Goal: Feedback & Contribution: Submit feedback/report problem

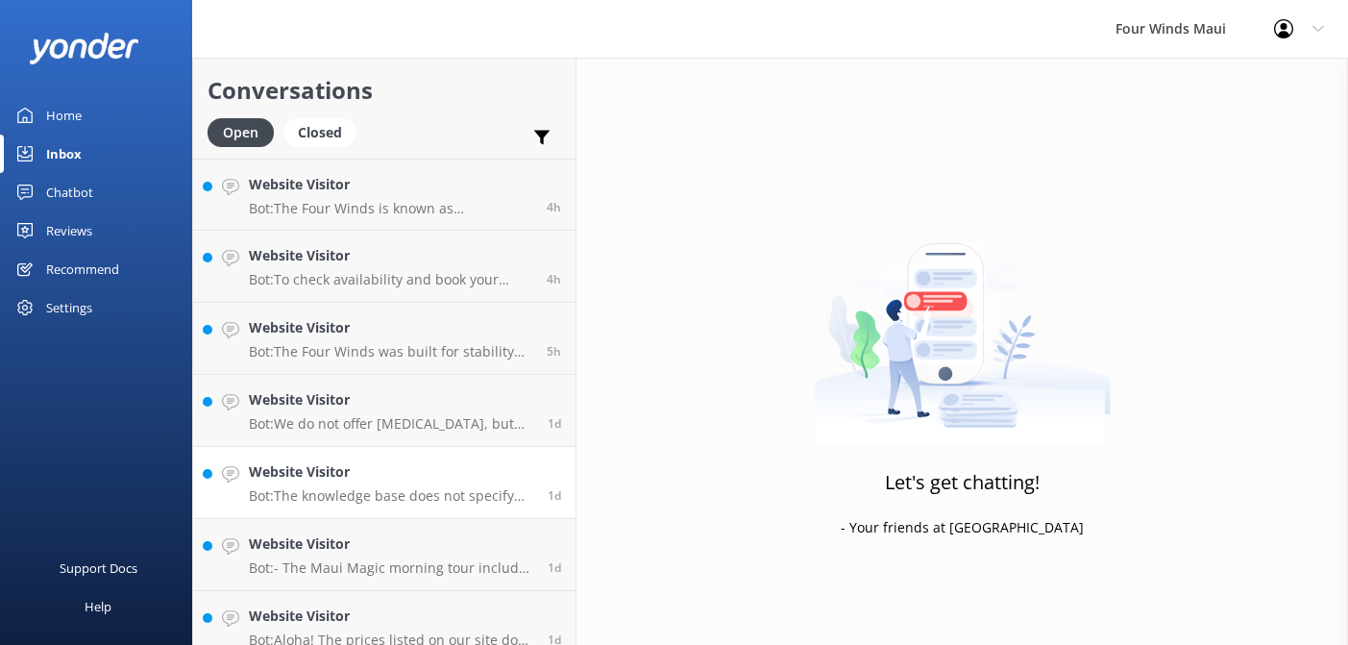
scroll to position [234, 0]
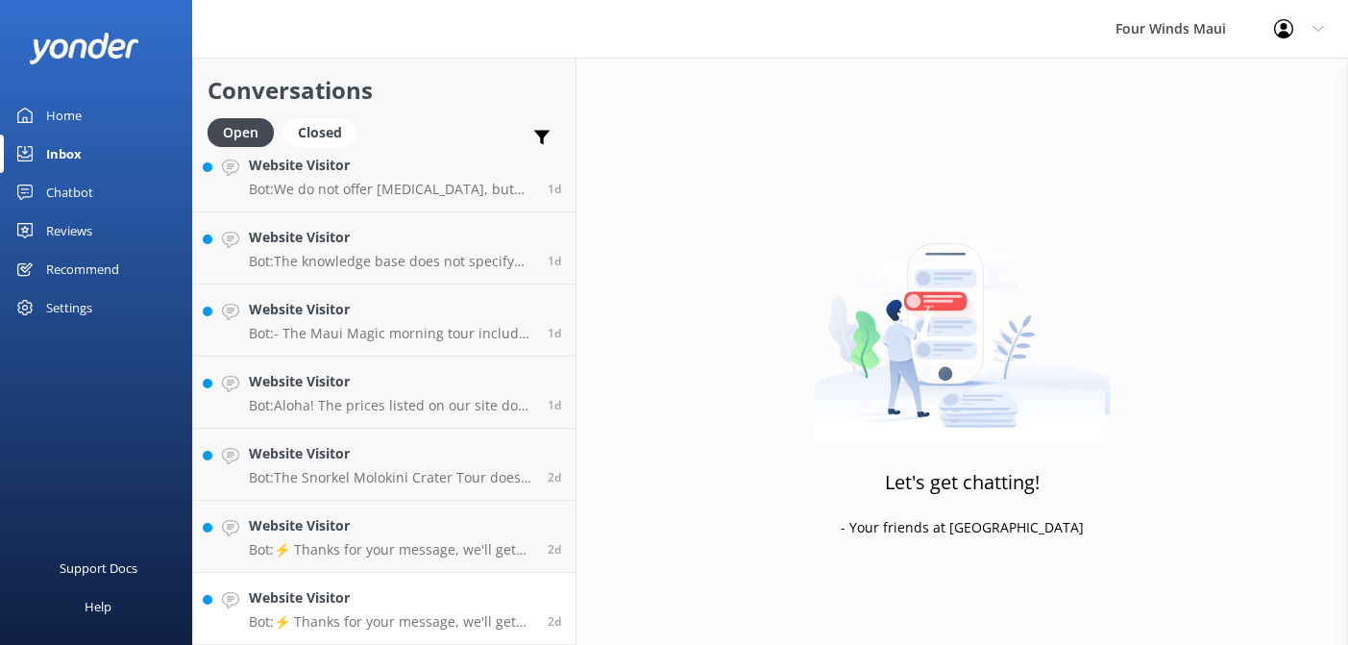
click at [345, 601] on h4 "Website Visitor" at bounding box center [391, 597] width 284 height 21
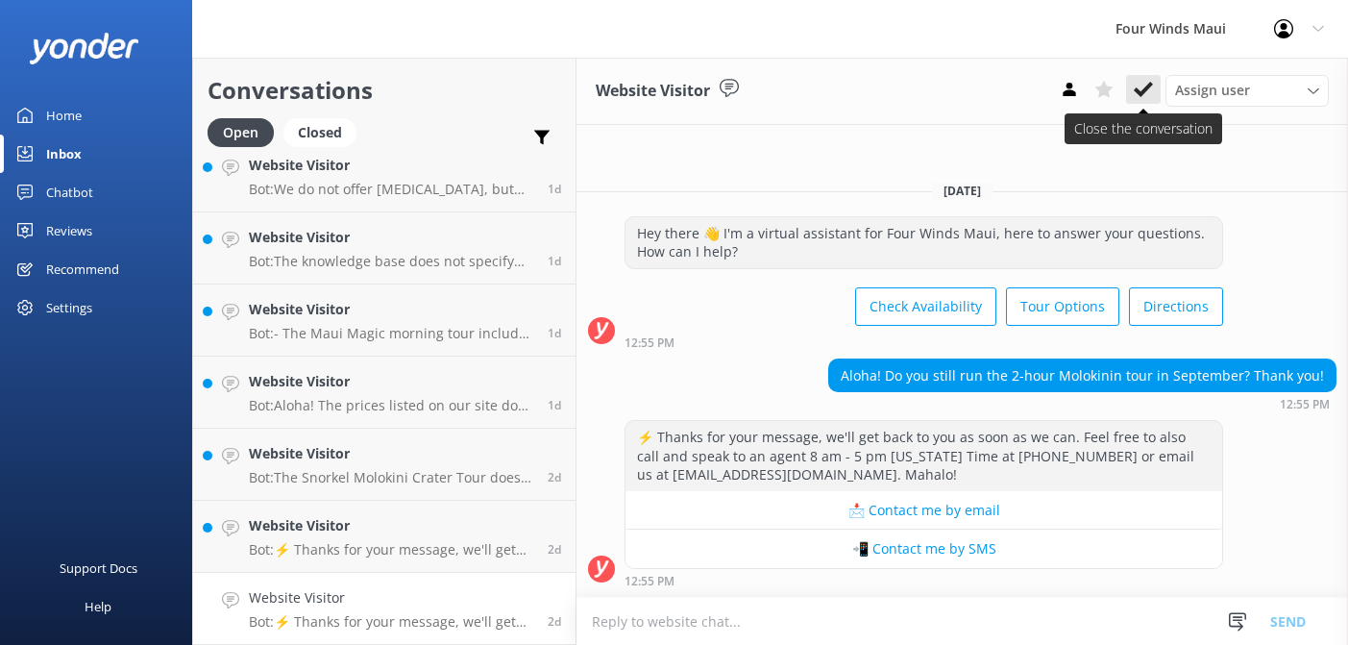
click at [1146, 86] on use at bounding box center [1143, 89] width 19 height 15
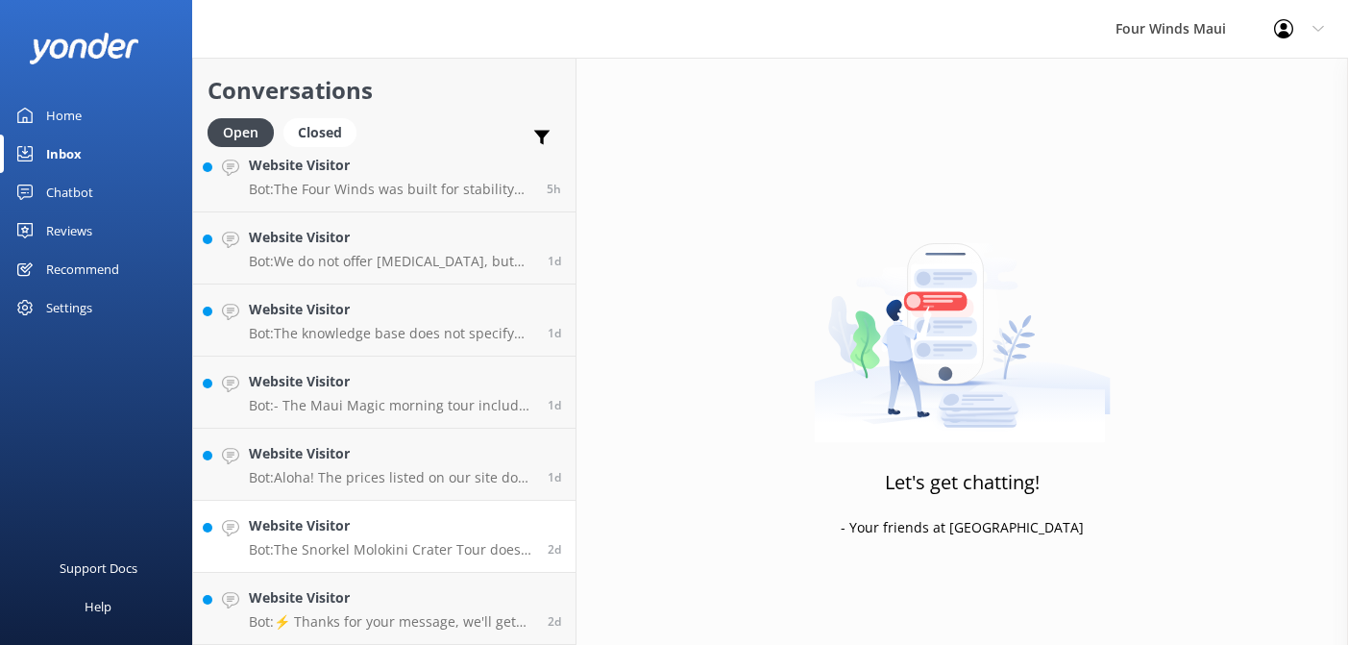
scroll to position [162, 0]
click at [455, 590] on h4 "Website Visitor" at bounding box center [391, 597] width 284 height 21
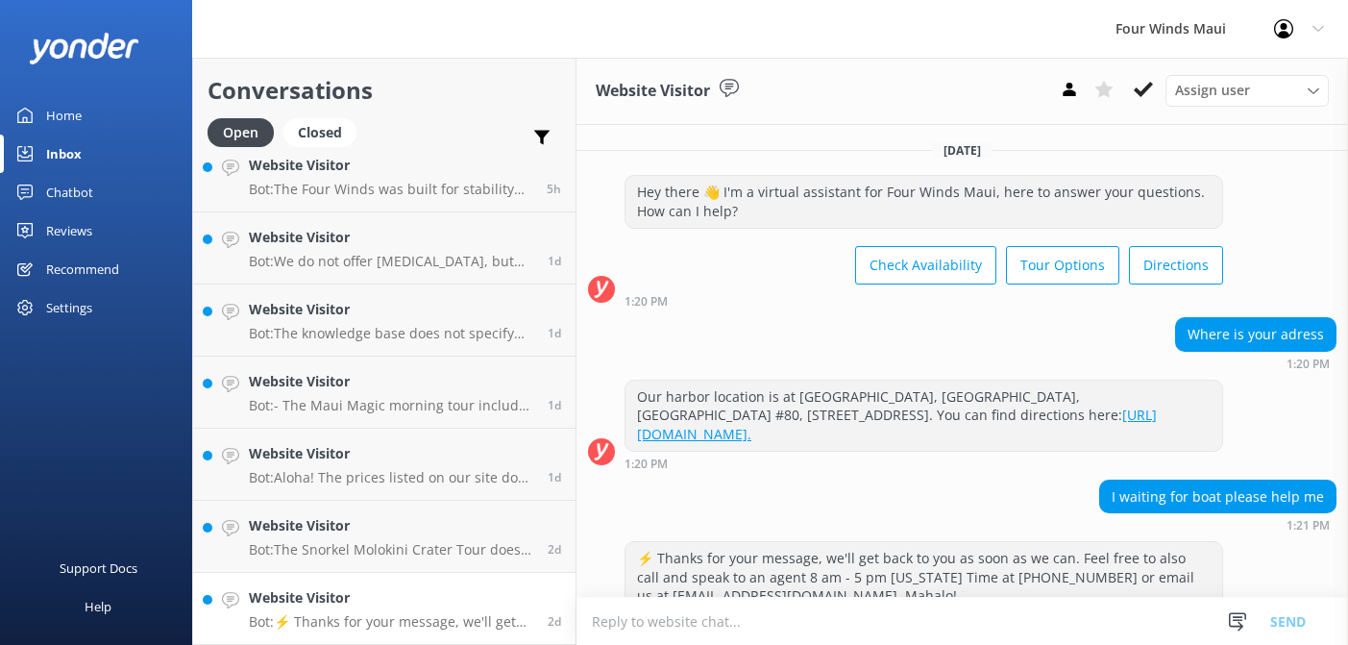
scroll to position [120, 0]
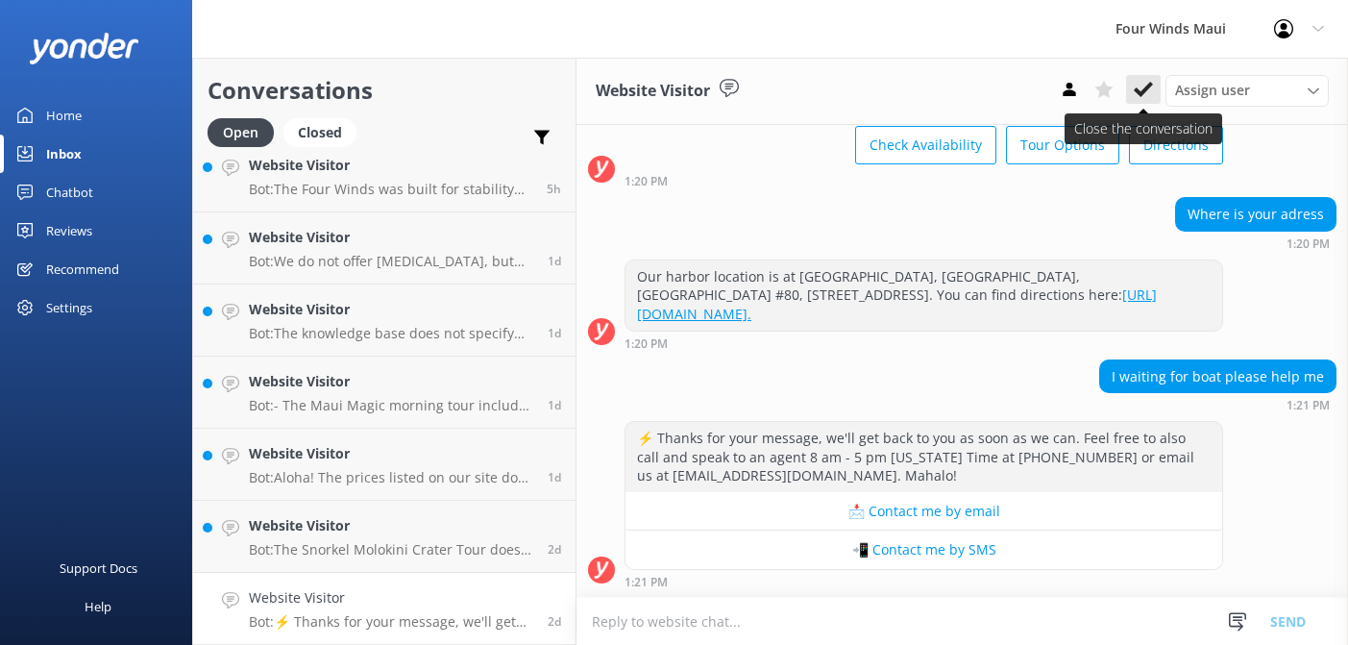
click at [1143, 87] on icon at bounding box center [1143, 89] width 19 height 19
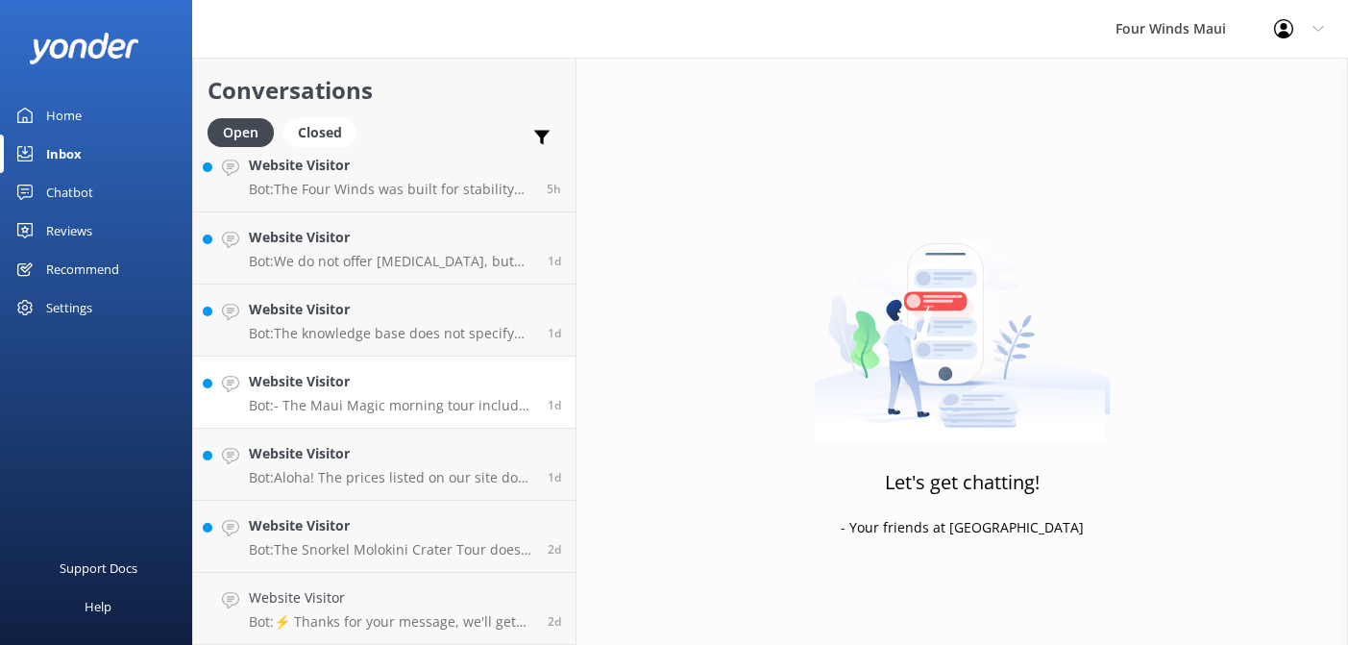
scroll to position [90, 0]
click at [290, 595] on h4 "Website Visitor" at bounding box center [391, 597] width 284 height 21
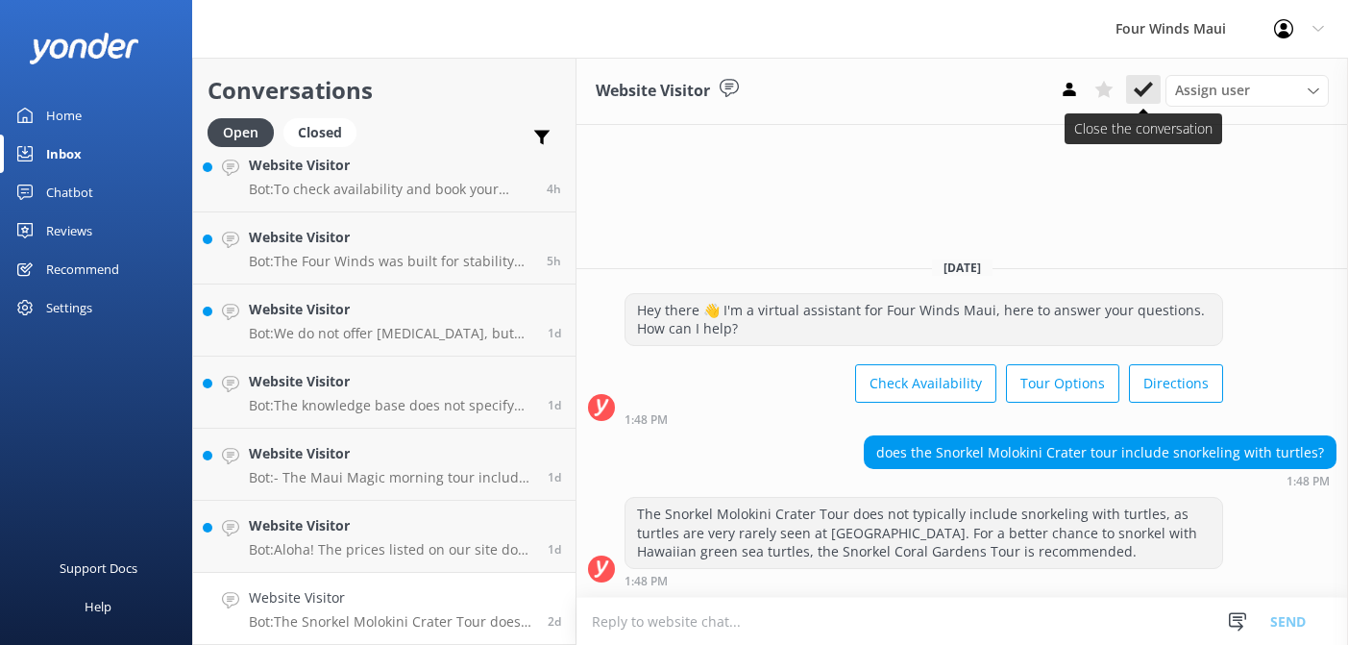
click at [1151, 86] on use at bounding box center [1143, 89] width 19 height 15
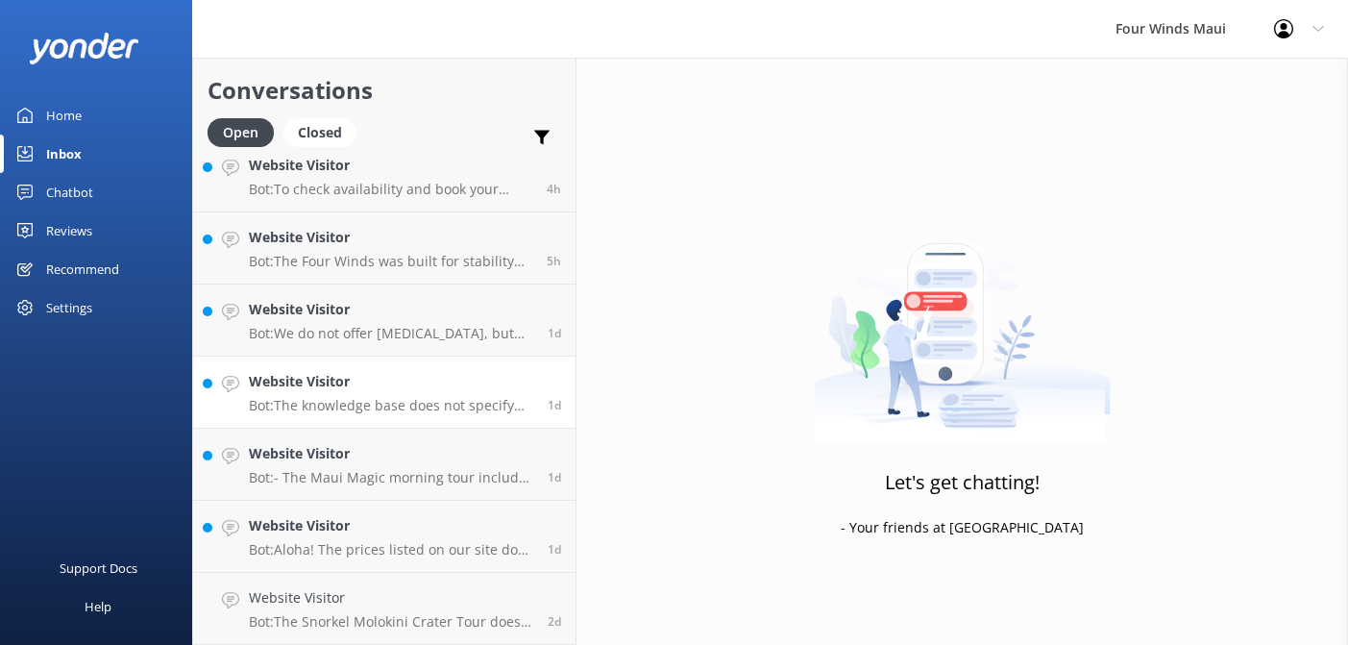
scroll to position [18, 0]
click at [388, 520] on h4 "Website Visitor" at bounding box center [391, 525] width 284 height 21
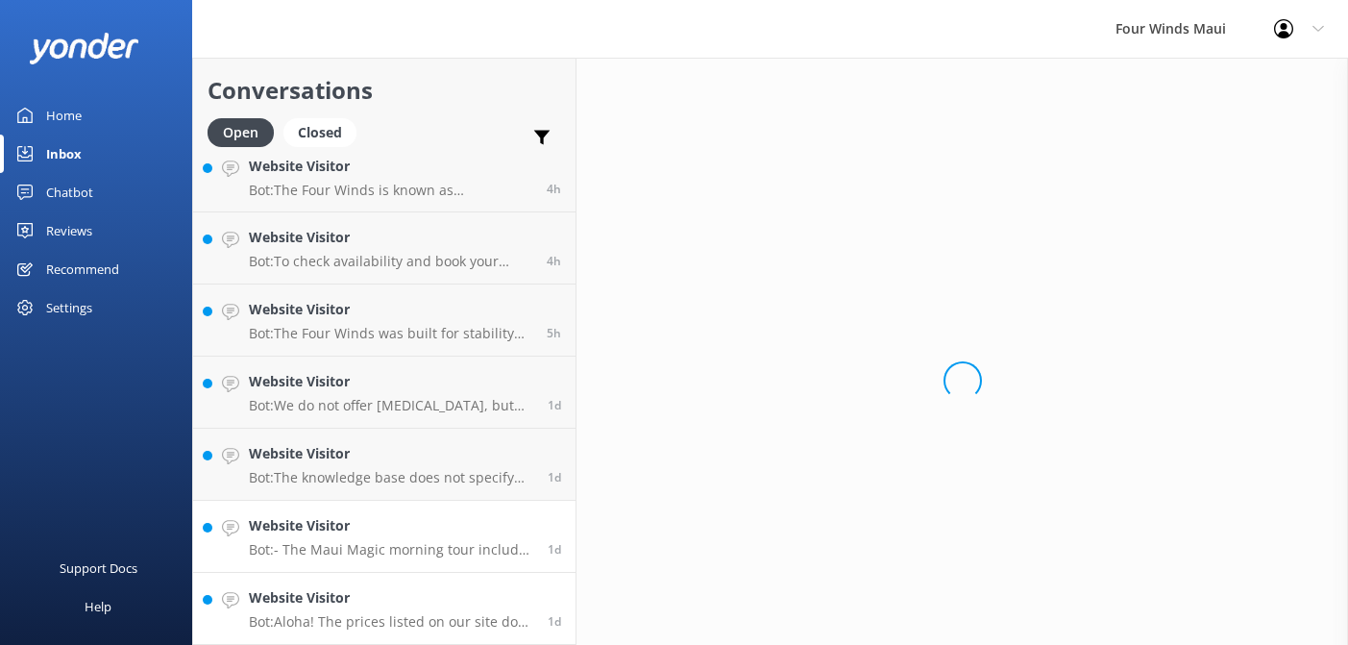
click at [359, 585] on link "Website Visitor Bot: Aloha! The prices listed on our site do not include taxes …" at bounding box center [384, 609] width 382 height 72
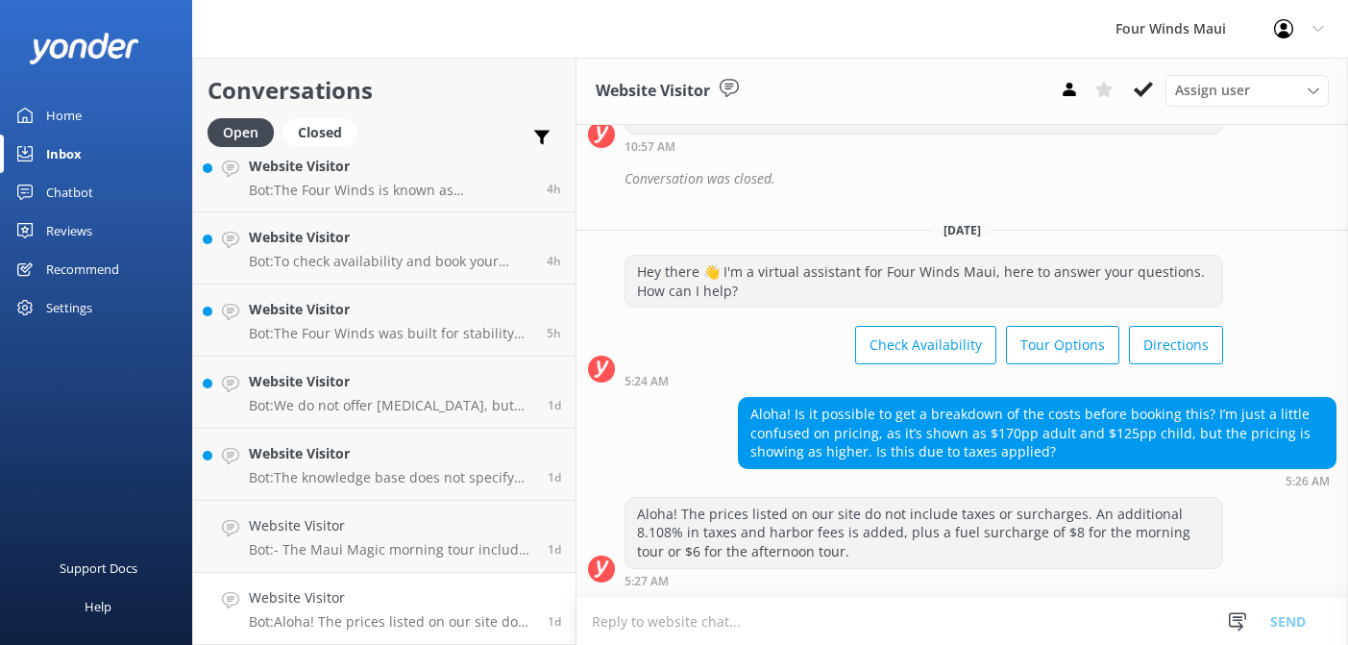
scroll to position [979, 0]
click at [1137, 94] on icon at bounding box center [1143, 89] width 19 height 19
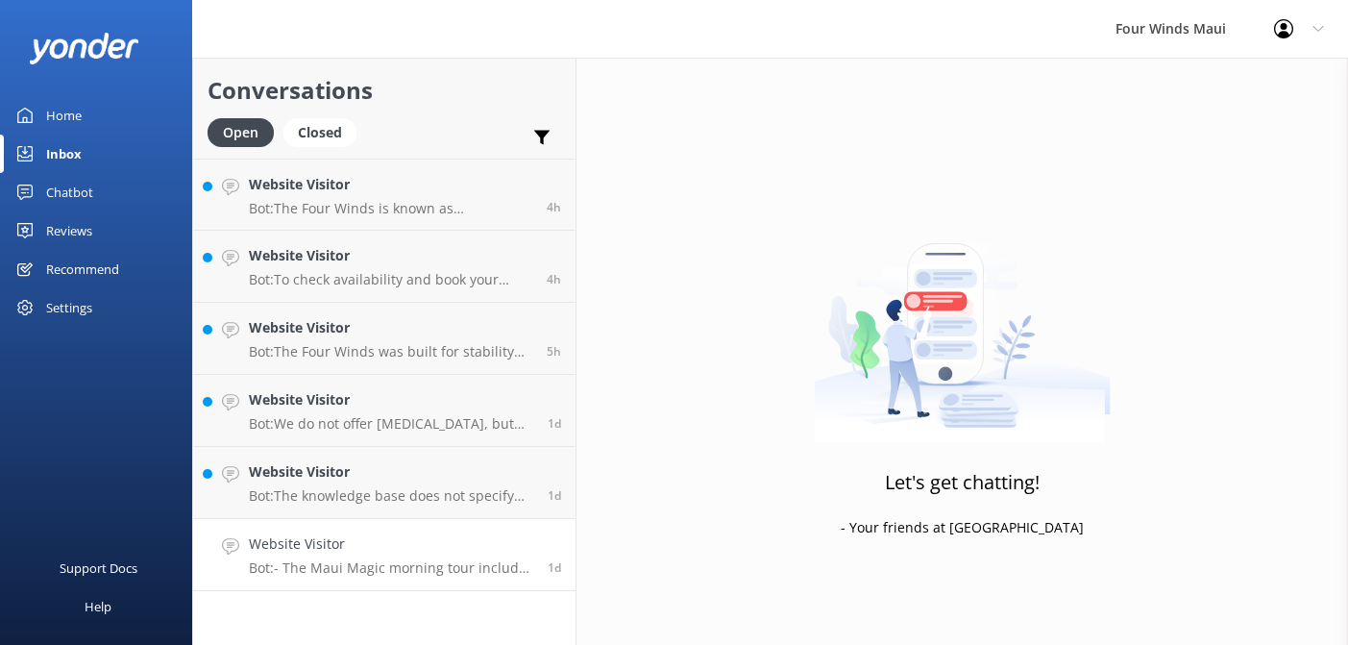
click at [359, 548] on h4 "Website Visitor" at bounding box center [391, 543] width 284 height 21
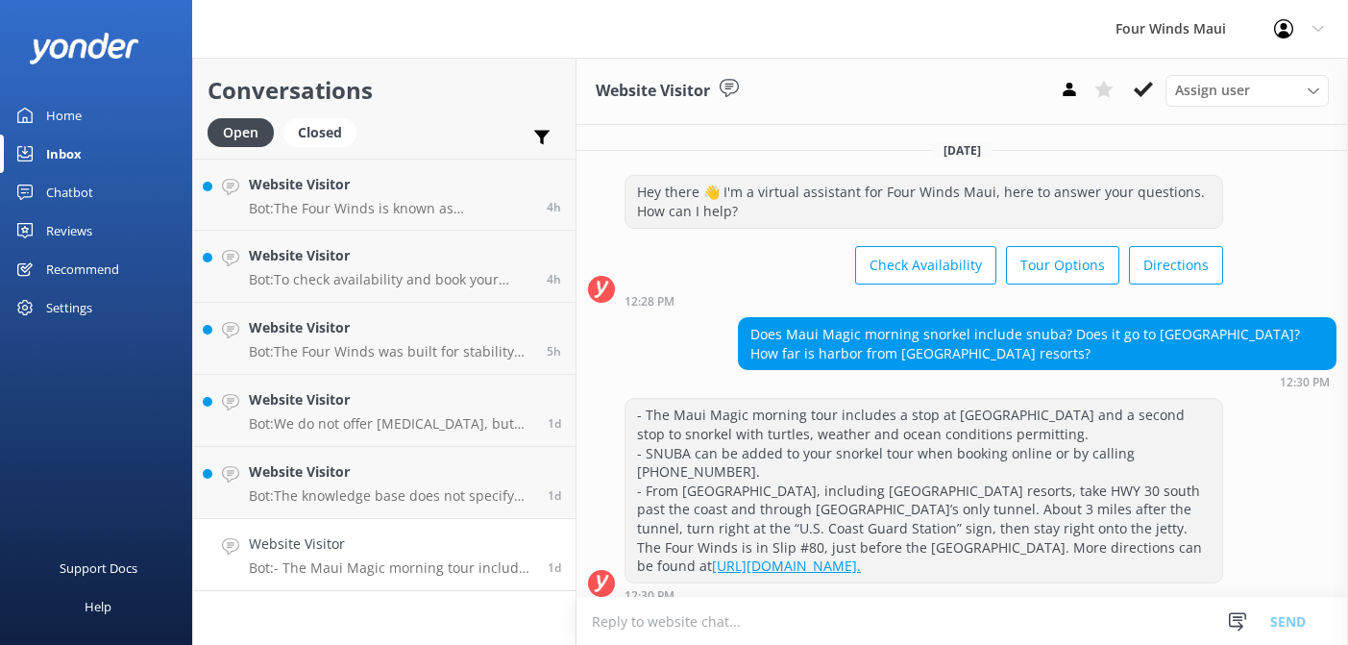
scroll to position [12, 0]
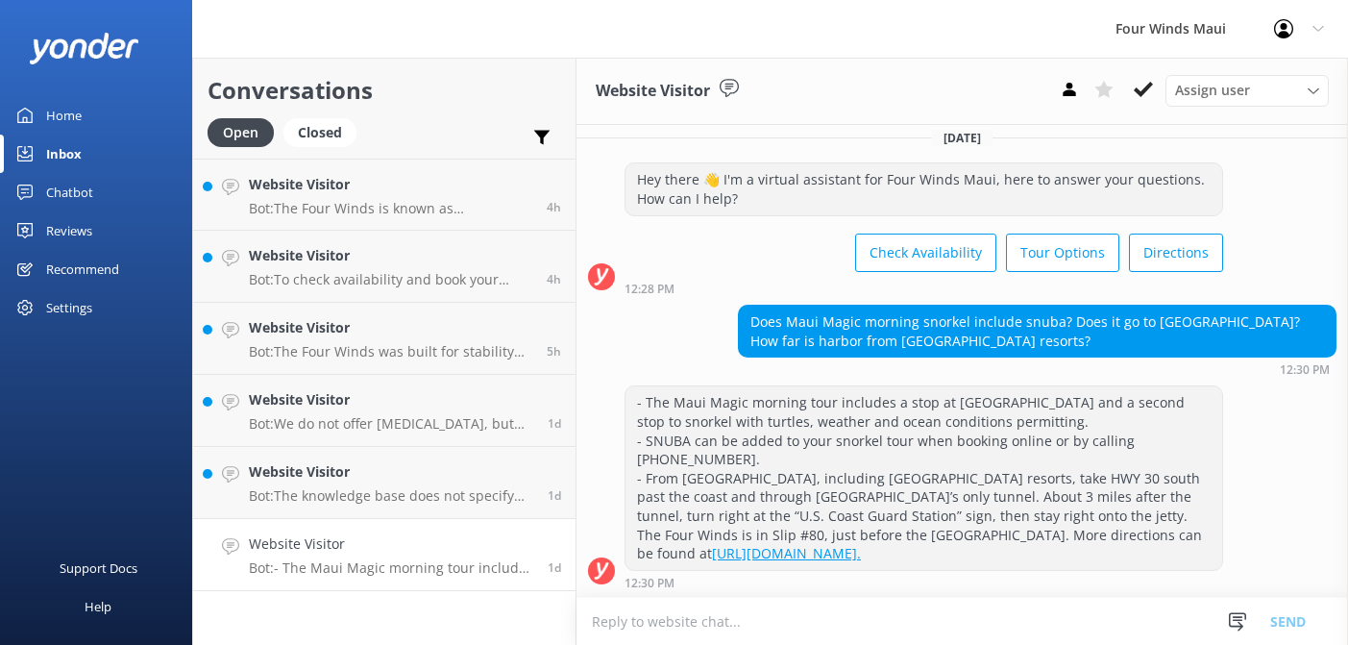
click at [968, 433] on div "- The Maui Magic morning tour includes a stop at [GEOGRAPHIC_DATA] and a second…" at bounding box center [924, 477] width 597 height 183
click at [980, 331] on div "Does Maui Magic morning snorkel include snuba? Does it go to [GEOGRAPHIC_DATA]?…" at bounding box center [1037, 331] width 597 height 51
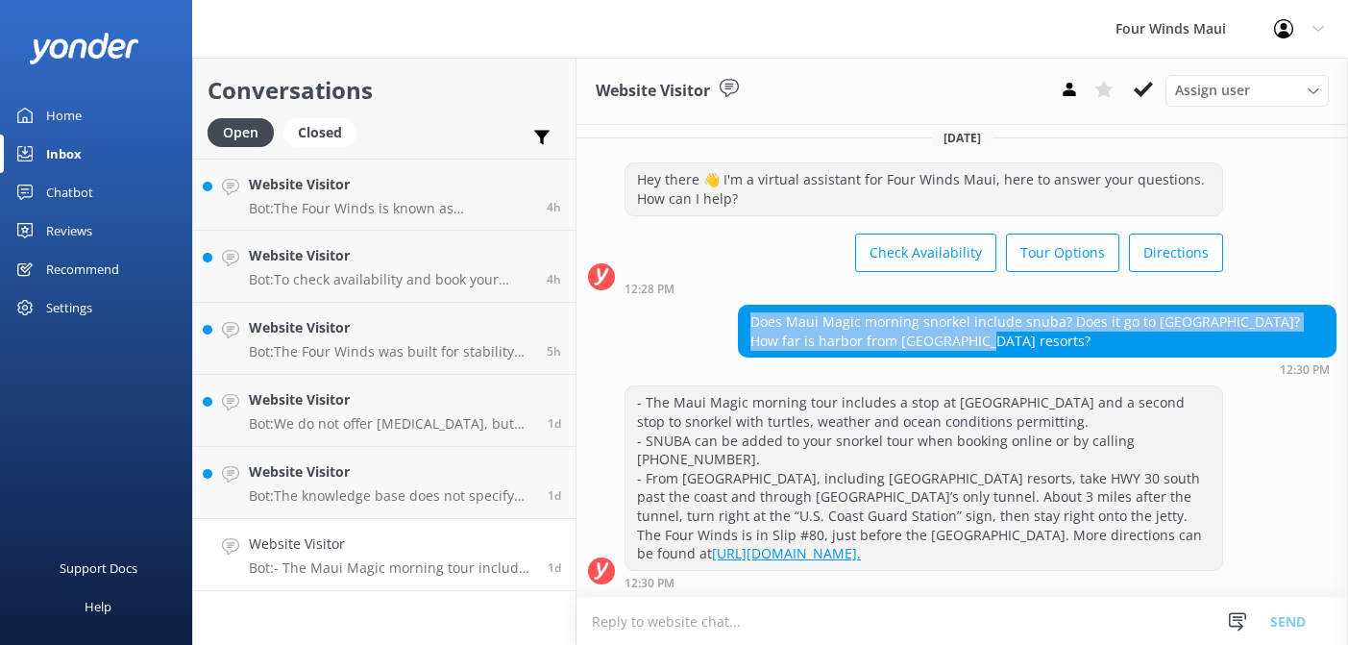
drag, startPoint x: 963, startPoint y: 342, endPoint x: 725, endPoint y: 317, distance: 238.7
click at [725, 317] on div "Does Maui Magic morning snorkel include snuba? Does it go to [GEOGRAPHIC_DATA]?…" at bounding box center [963, 340] width 772 height 71
copy div "Does Maui Magic morning snorkel include snuba? Does it go to [GEOGRAPHIC_DATA]?…"
click at [75, 194] on div "Chatbot" at bounding box center [69, 192] width 47 height 38
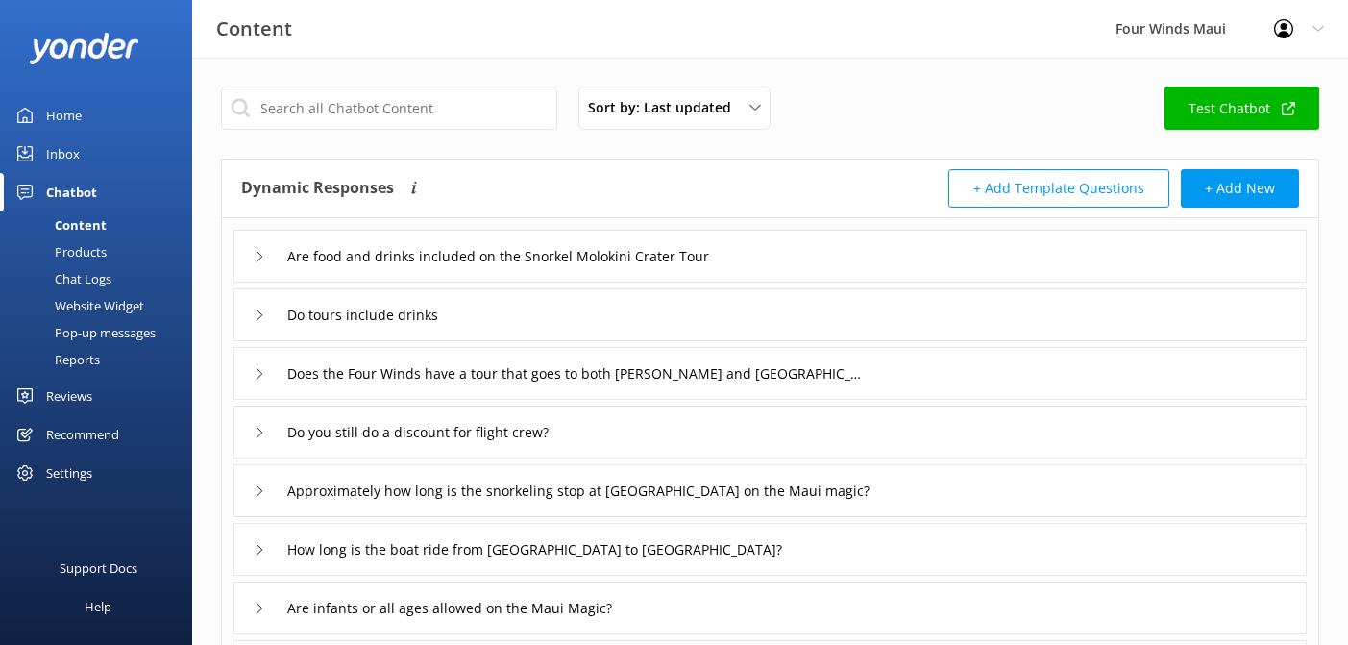
click at [87, 278] on div "Chat Logs" at bounding box center [62, 278] width 100 height 27
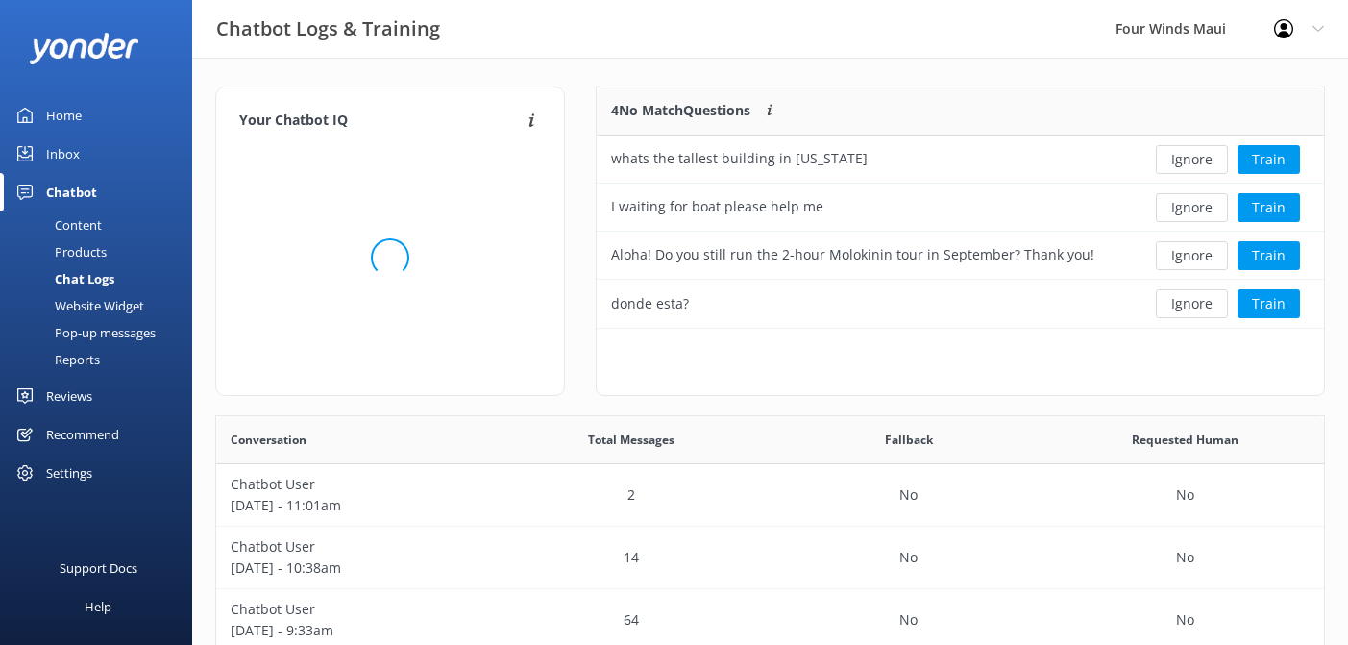
scroll to position [674, 1108]
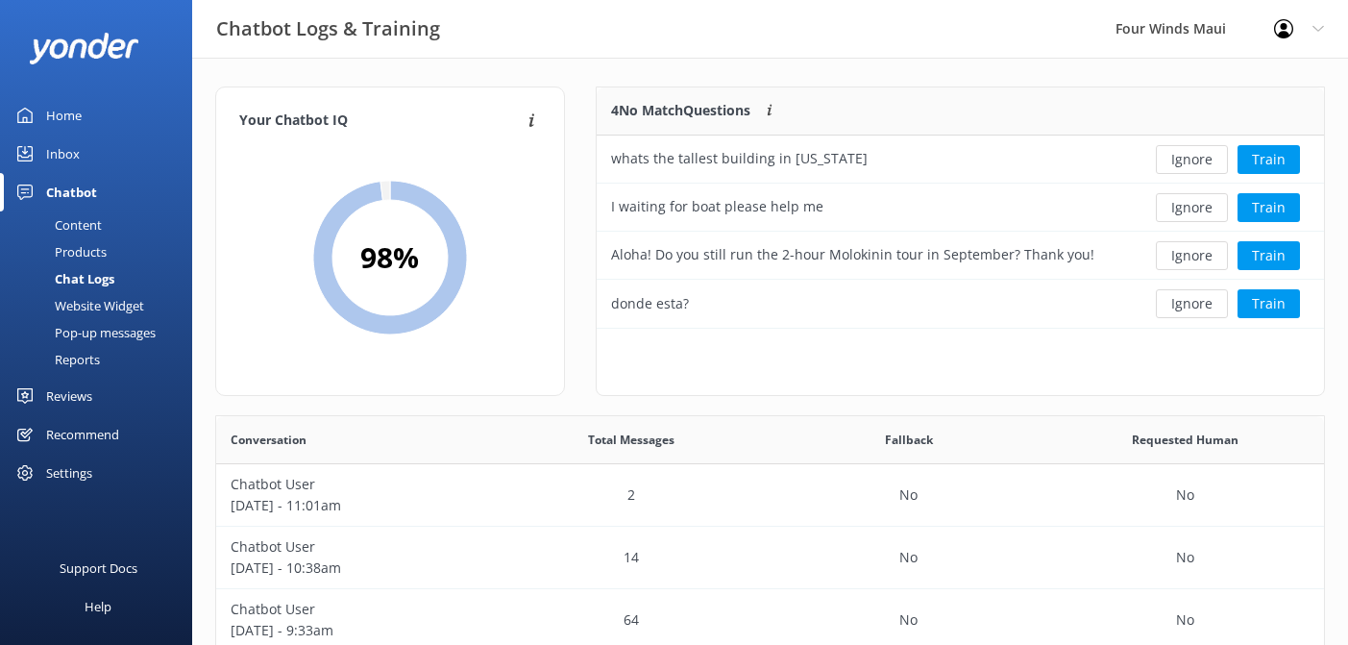
click at [90, 228] on div "Content" at bounding box center [57, 224] width 90 height 27
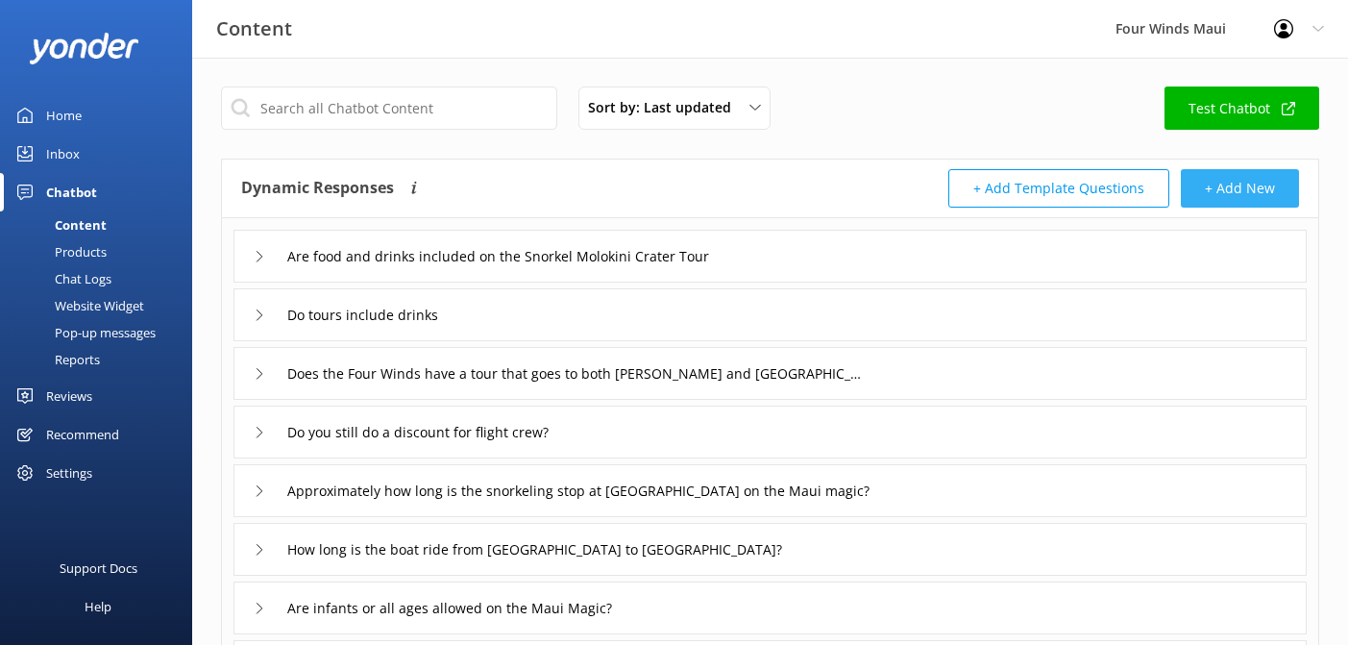
click at [1268, 196] on button "+ Add New" at bounding box center [1240, 188] width 118 height 38
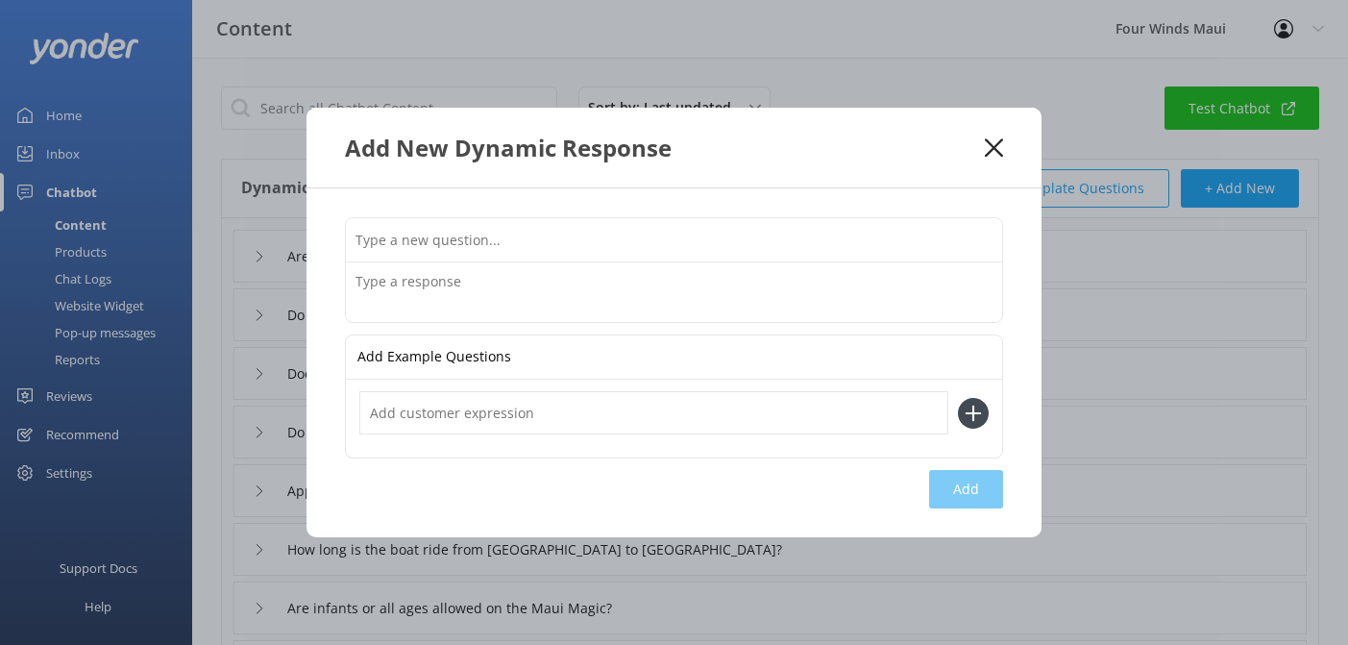
click at [571, 248] on input "text" at bounding box center [674, 239] width 656 height 43
paste input "Does Maui Magic morning snorkel include snuba? Does it go to [GEOGRAPHIC_DATA]?…"
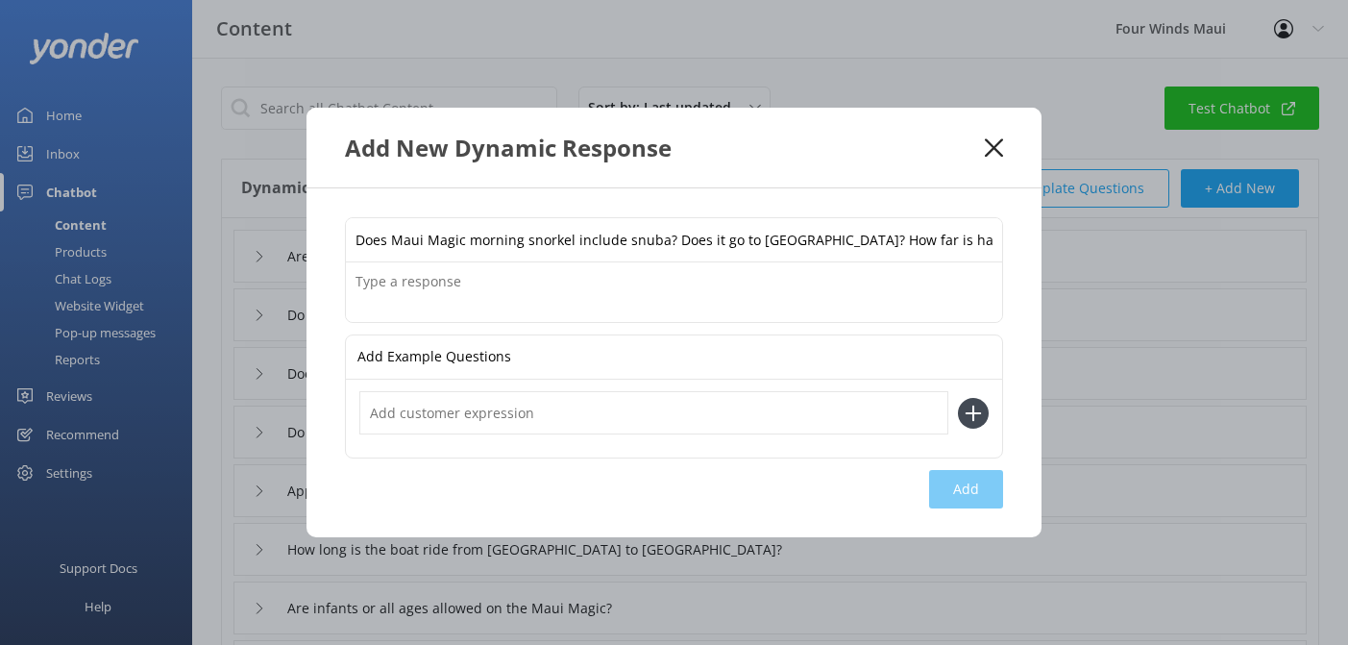
scroll to position [0, 109]
drag, startPoint x: 995, startPoint y: 240, endPoint x: 561, endPoint y: 241, distance: 433.4
click at [561, 241] on input "Does Maui Magic morning snorkel include snuba? Does it go to [GEOGRAPHIC_DATA]?…" at bounding box center [674, 239] width 656 height 43
type input "Does Maui Magic morning snorkel include snuba?"
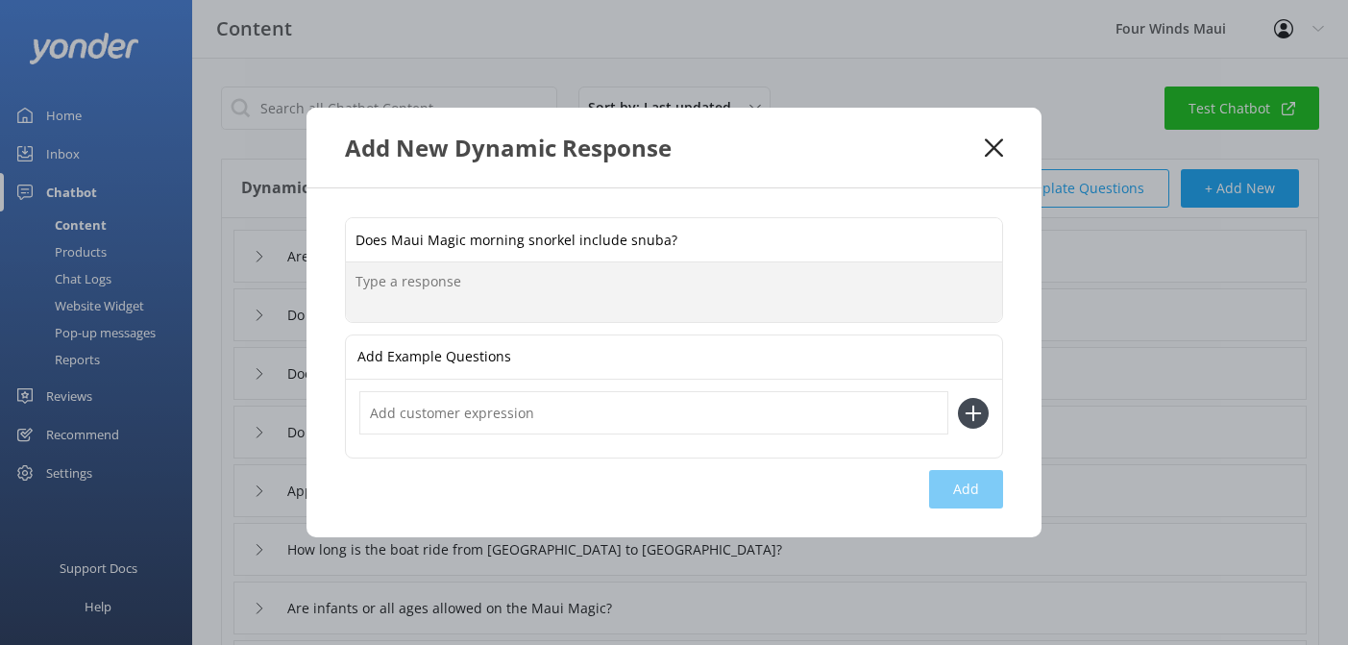
click at [530, 284] on textarea at bounding box center [674, 292] width 656 height 60
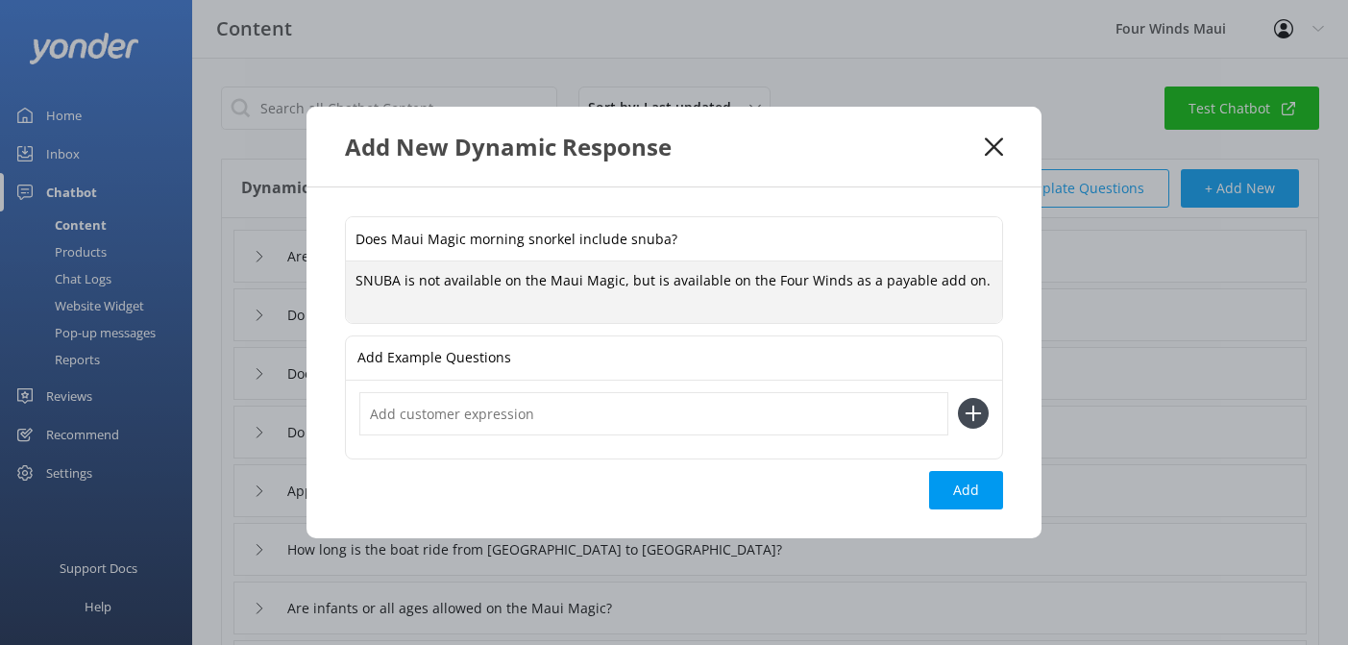
drag, startPoint x: 966, startPoint y: 287, endPoint x: 292, endPoint y: 278, distance: 673.7
click at [292, 278] on div "Add New Dynamic Response Does Maui Magic morning snorkel include snuba? SNUBA i…" at bounding box center [674, 322] width 1348 height 645
type textarea "SNUBA is not available on the Maui Magic, but is available on the Four Winds as…"
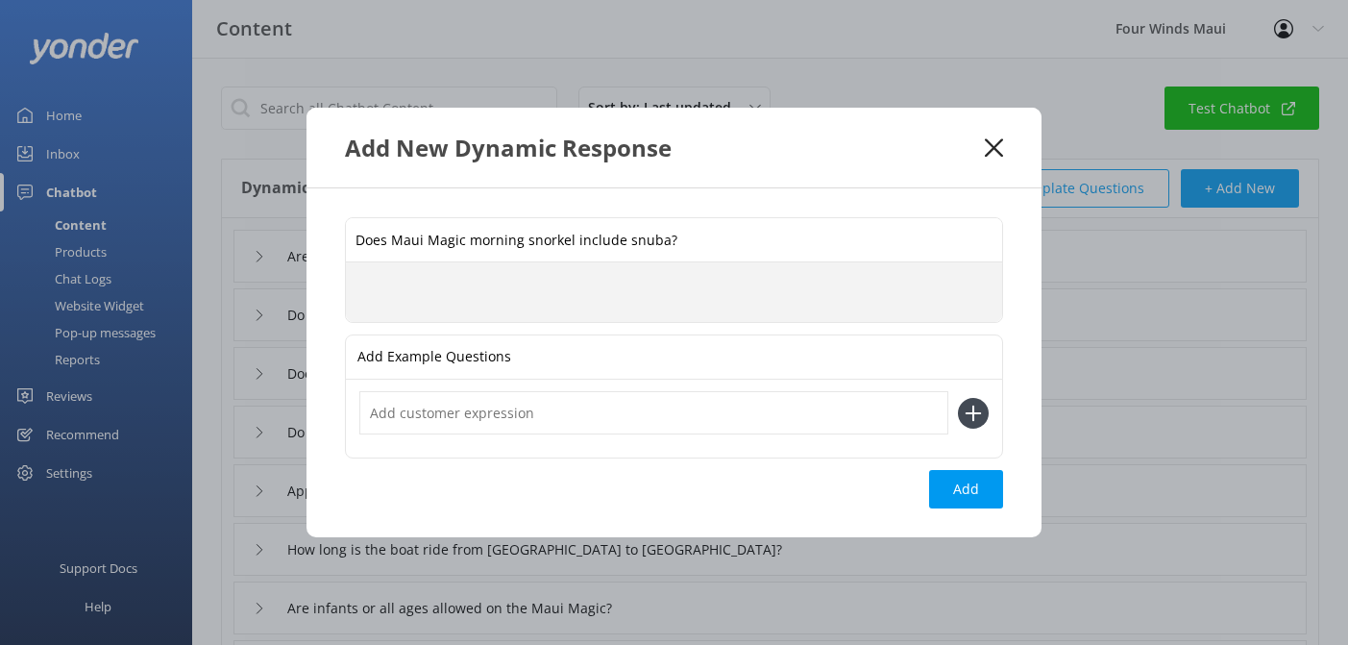
paste textarea "SNUBA is not offered on the Maui Magic, but it can be added for an additional f…"
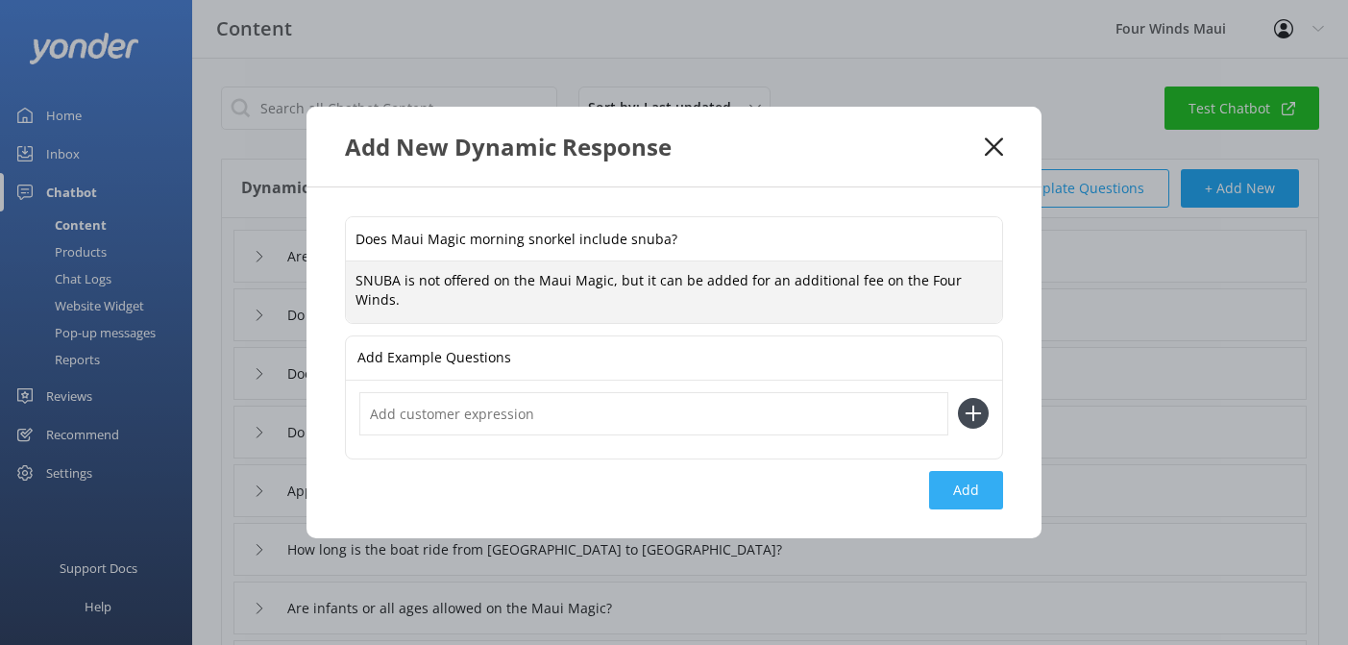
type textarea "SNUBA is not offered on the Maui Magic, but it can be added for an additional f…"
click at [978, 502] on button "Add" at bounding box center [966, 490] width 74 height 38
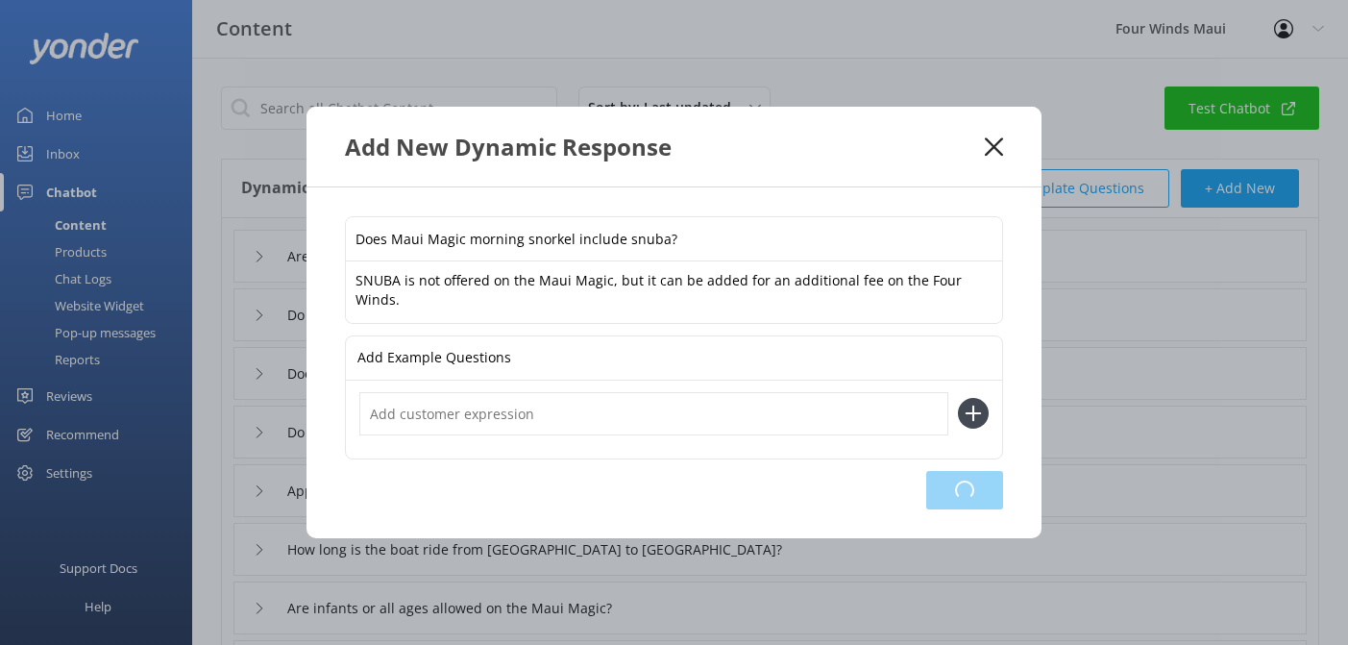
type input "Does Maui Magic morning snorkel include snuba?"
type input "Are food and drinks included on the Snorkel Molokini Crater Tour"
type input "Do tours include drinks"
type input "Does the Four Winds have a tour that goes to both [PERSON_NAME] and [GEOGRAPHIC…"
type input "Do you still do a discount for flight crew?"
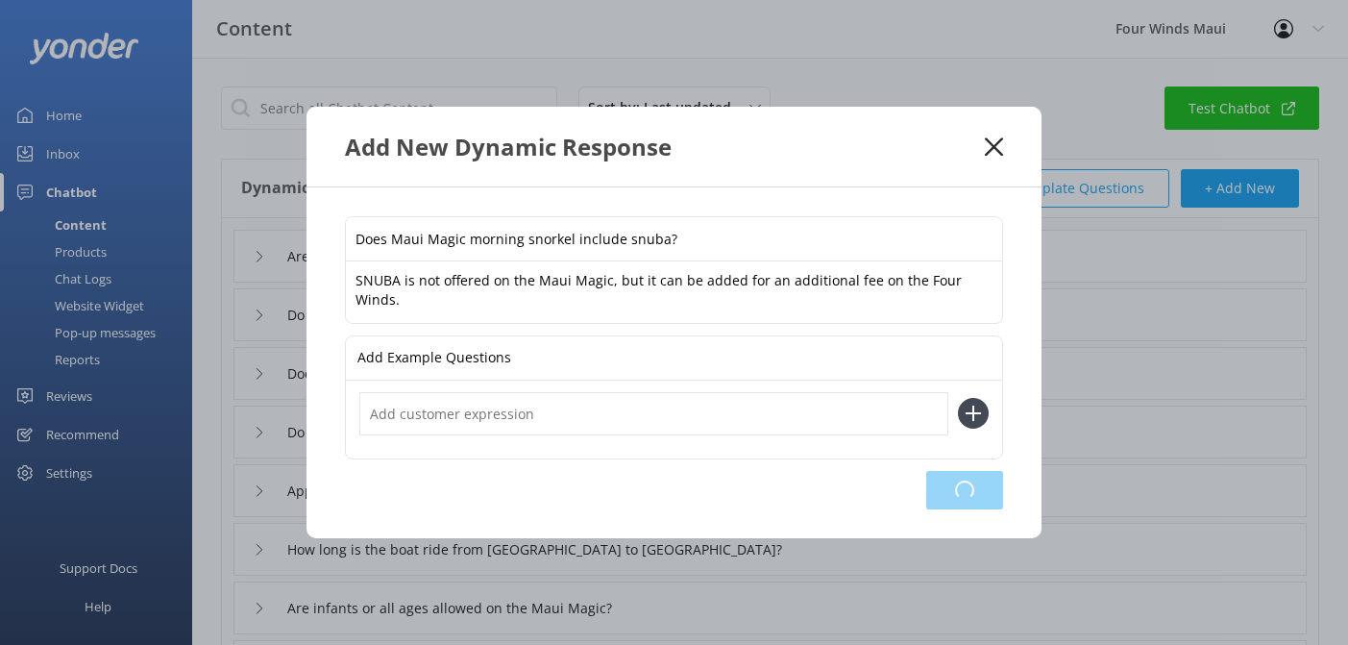
type input "Approximately how long is the snorkeling stop at [GEOGRAPHIC_DATA] on the Maui …"
type input "How long is the boat ride from [GEOGRAPHIC_DATA] to [GEOGRAPHIC_DATA]?"
type input "Are infants or all ages allowed on the Maui Magic?"
type input "We wanted to go in the morning, be on the boat with the glass bottom, and see t…"
type input "Are there any promotions over phone booking?"
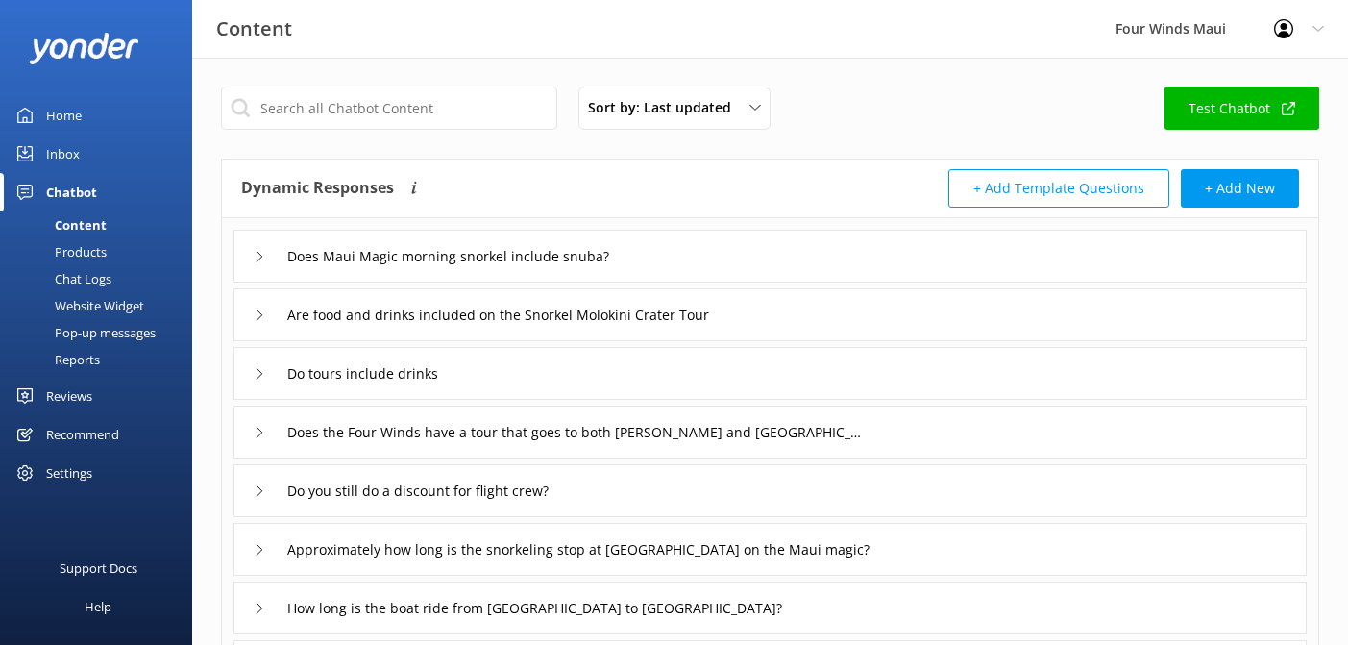
click at [71, 152] on div "Inbox" at bounding box center [63, 154] width 34 height 38
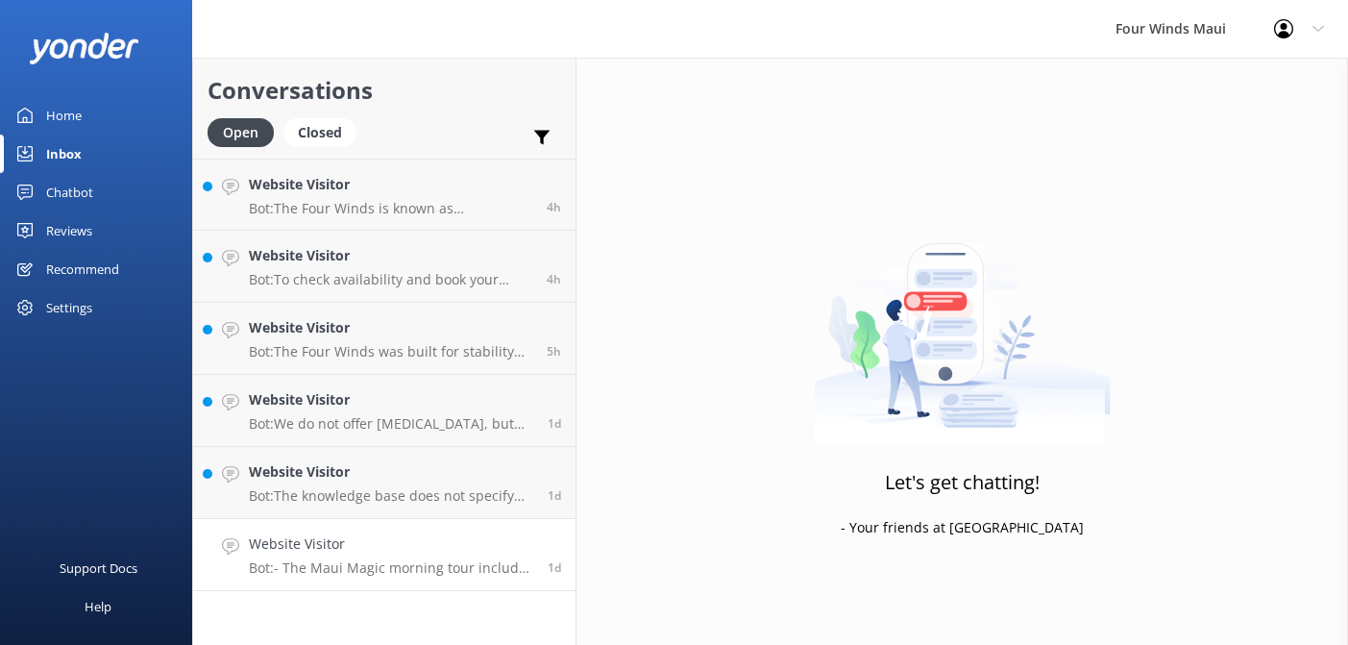
click at [365, 545] on h4 "Website Visitor" at bounding box center [391, 543] width 284 height 21
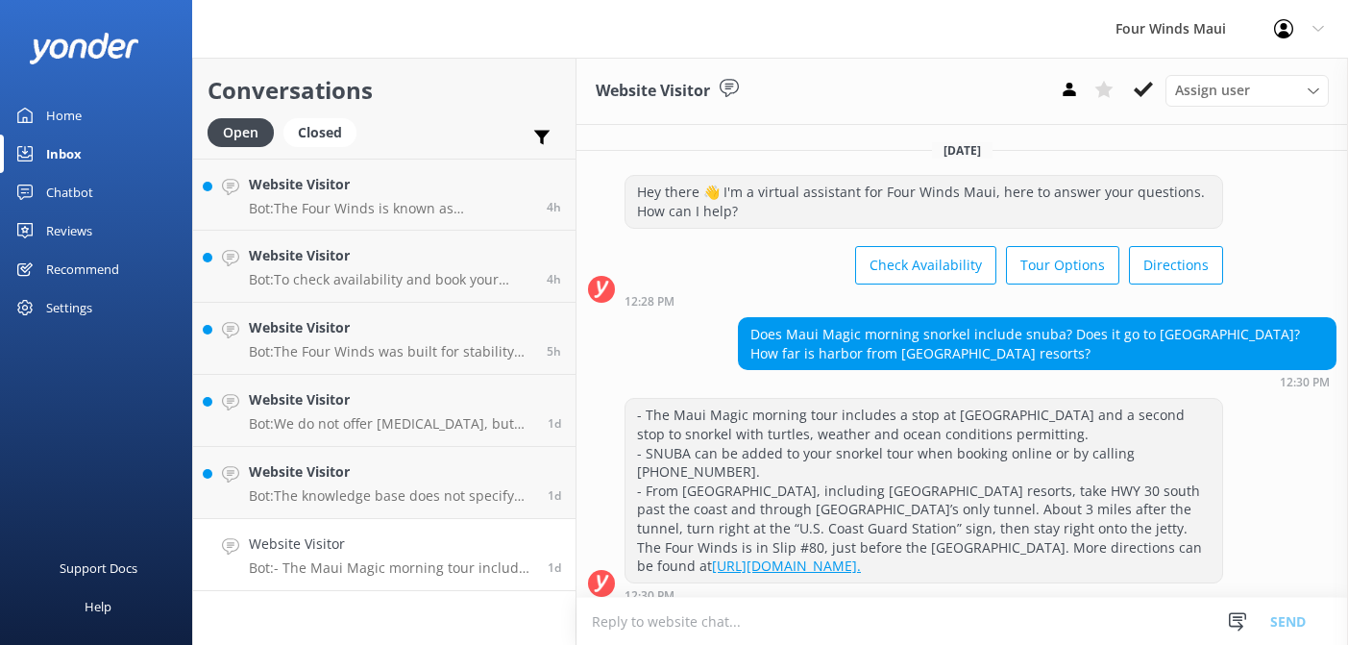
scroll to position [12, 0]
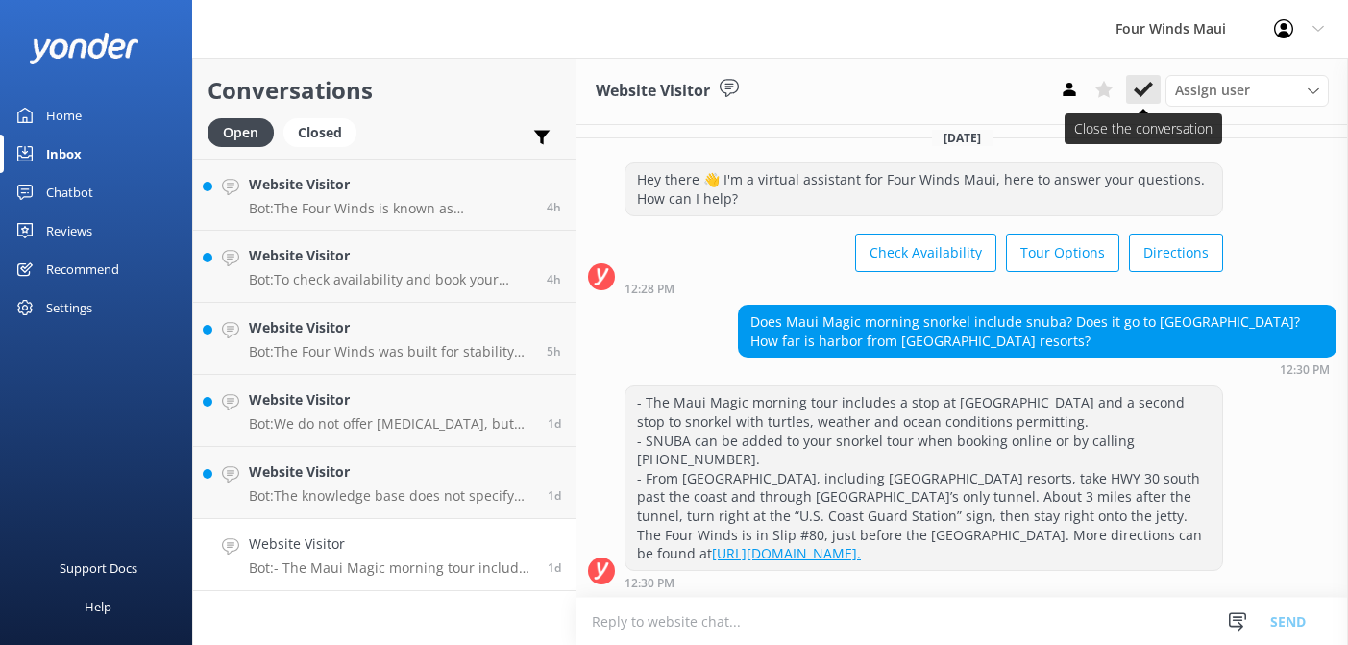
click at [1147, 87] on use at bounding box center [1143, 89] width 19 height 15
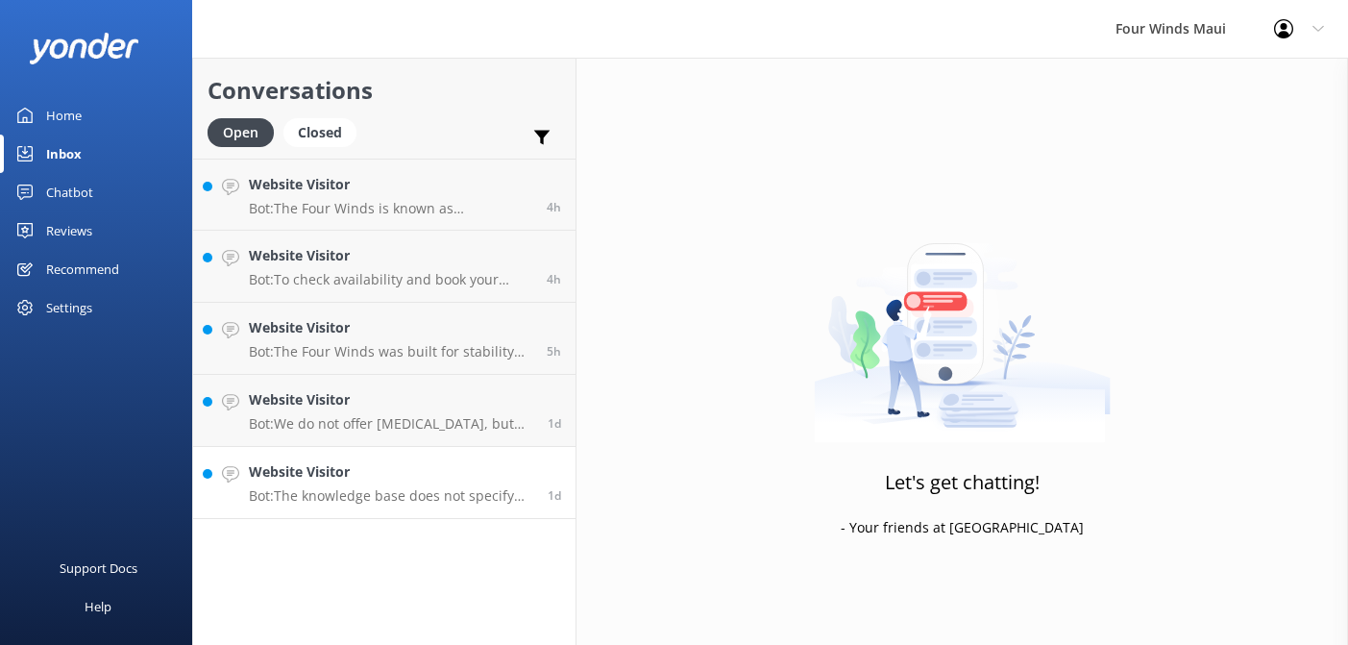
click at [353, 473] on h4 "Website Visitor" at bounding box center [391, 471] width 284 height 21
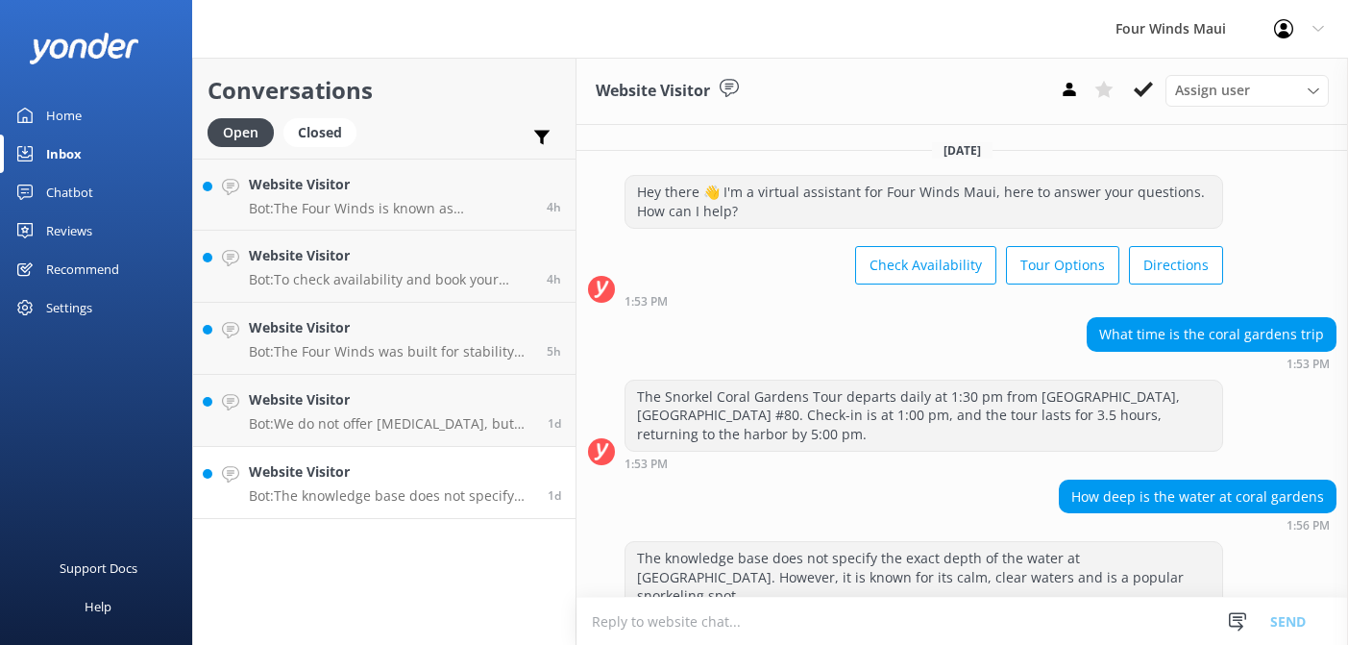
scroll to position [5, 0]
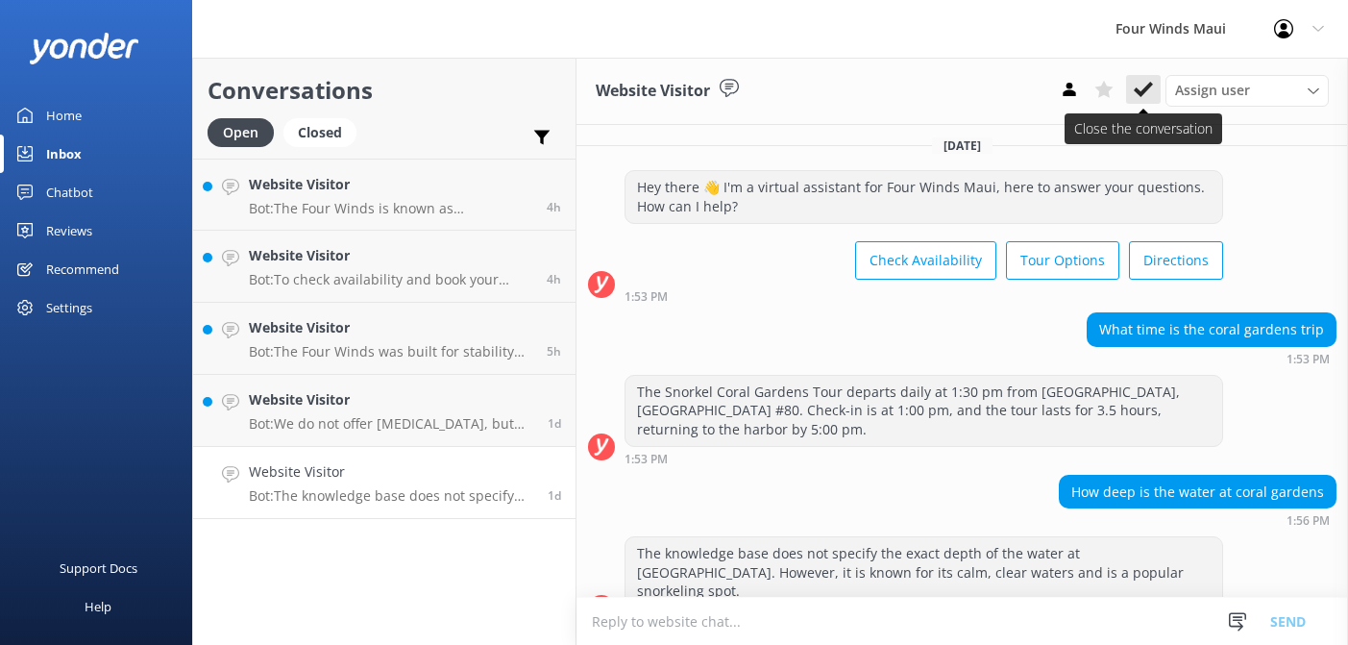
click at [1142, 92] on use at bounding box center [1143, 89] width 19 height 15
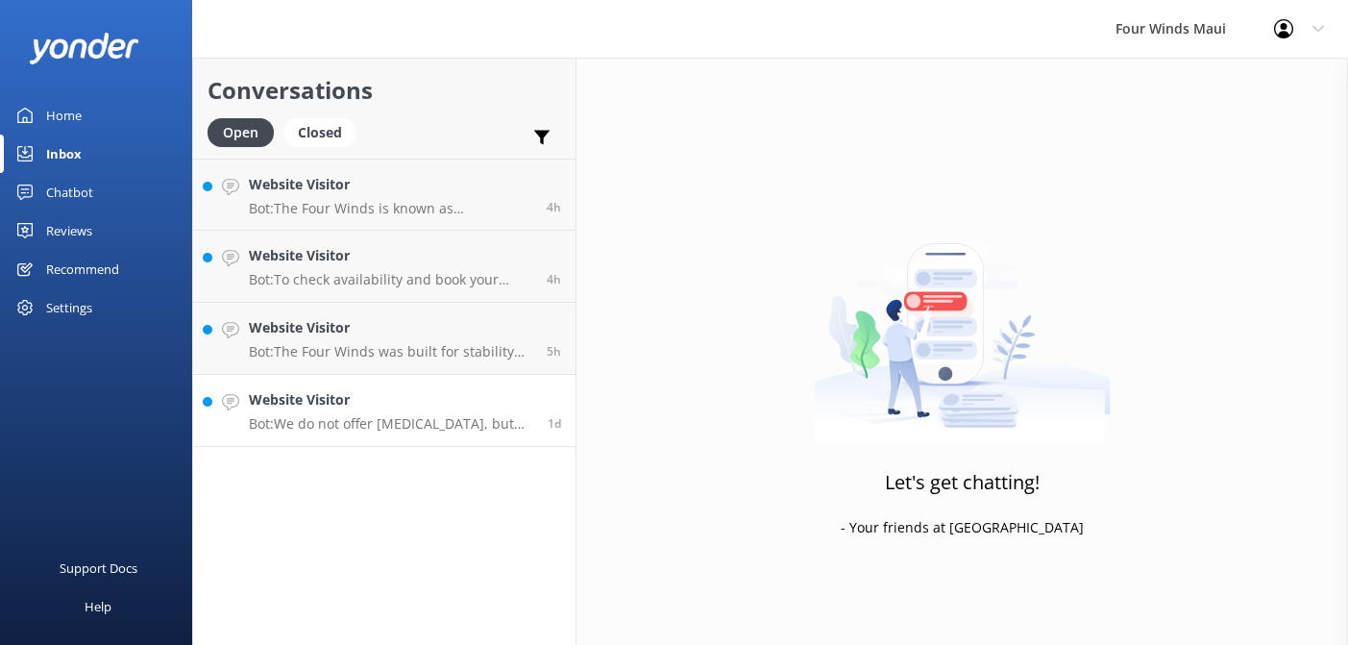
click at [431, 381] on link "Website Visitor Bot: We do not offer [MEDICAL_DATA], but we do have SNUBA! You …" at bounding box center [384, 411] width 382 height 72
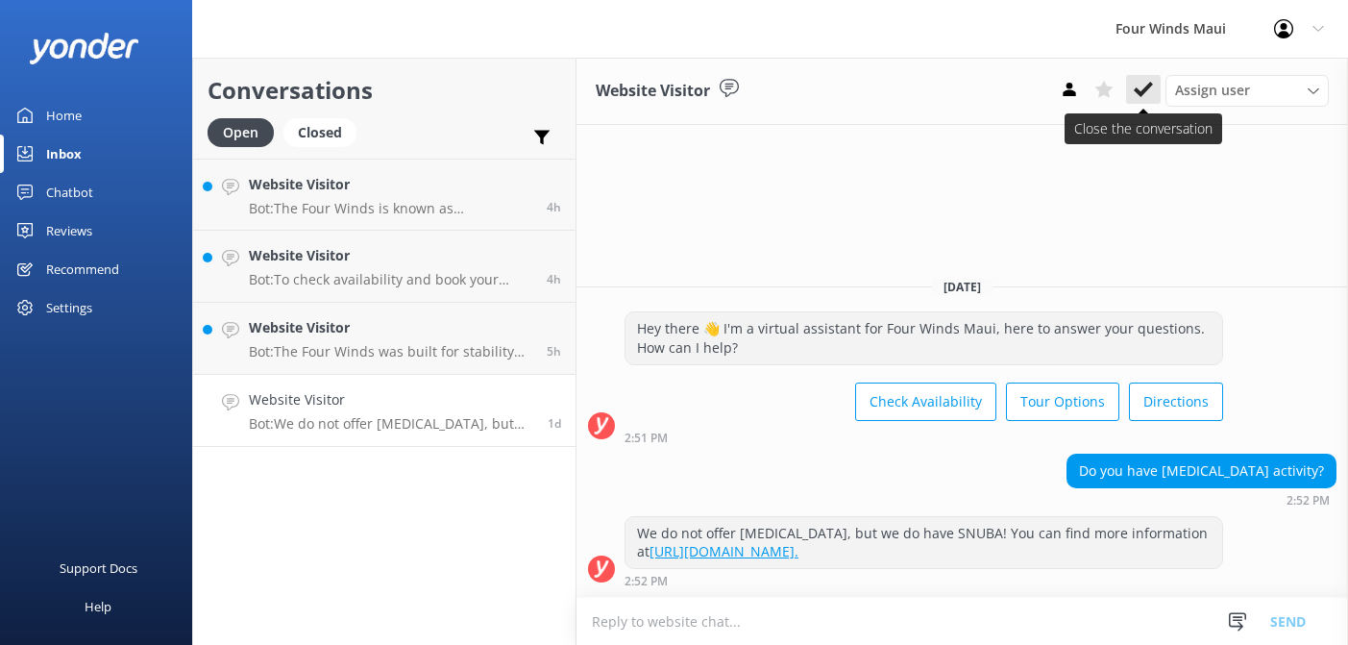
click at [1135, 102] on button at bounding box center [1143, 89] width 35 height 29
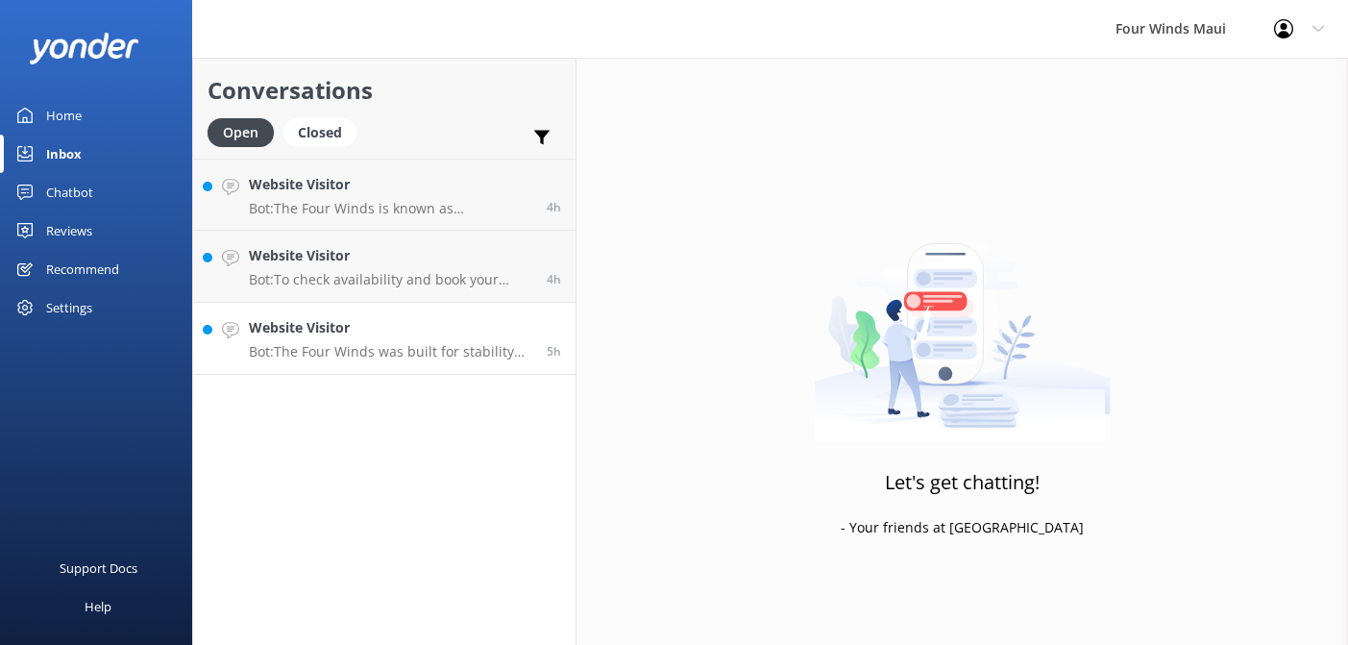
click at [389, 349] on p "Bot: The Four Winds was built for stability and a comfortable ride. However, if…" at bounding box center [390, 351] width 283 height 17
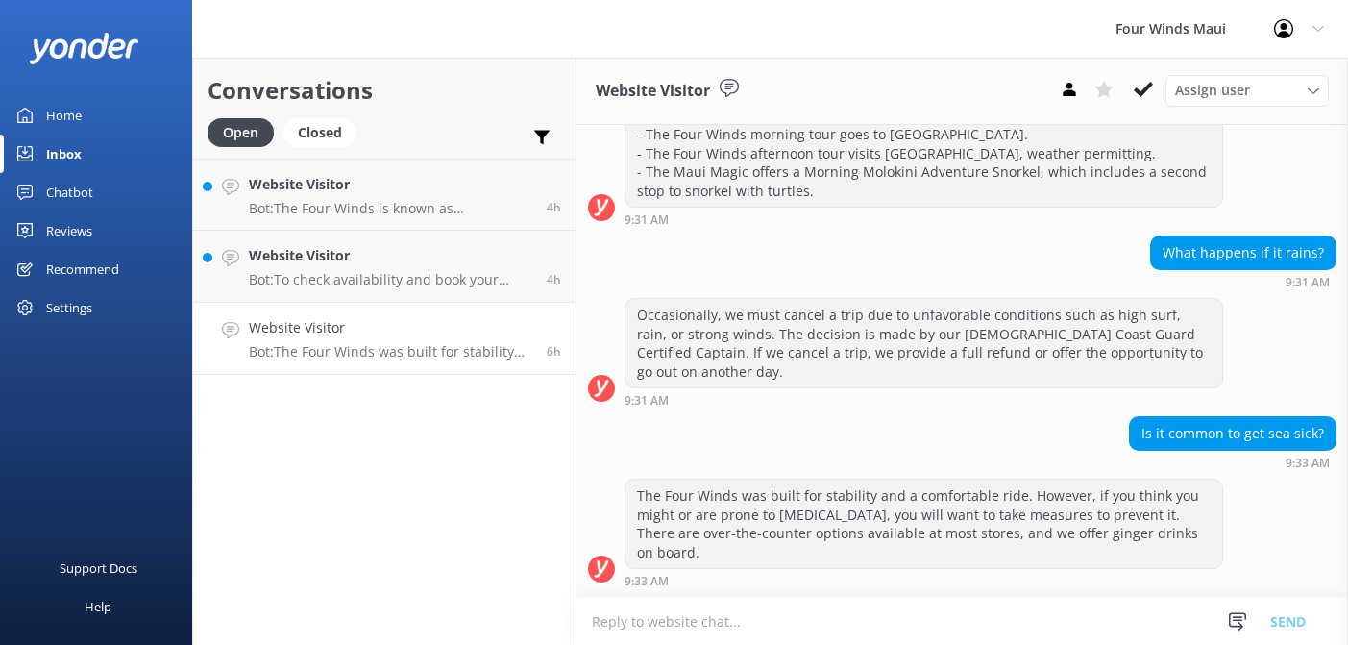
scroll to position [5630, 0]
click at [1151, 101] on button at bounding box center [1143, 89] width 35 height 29
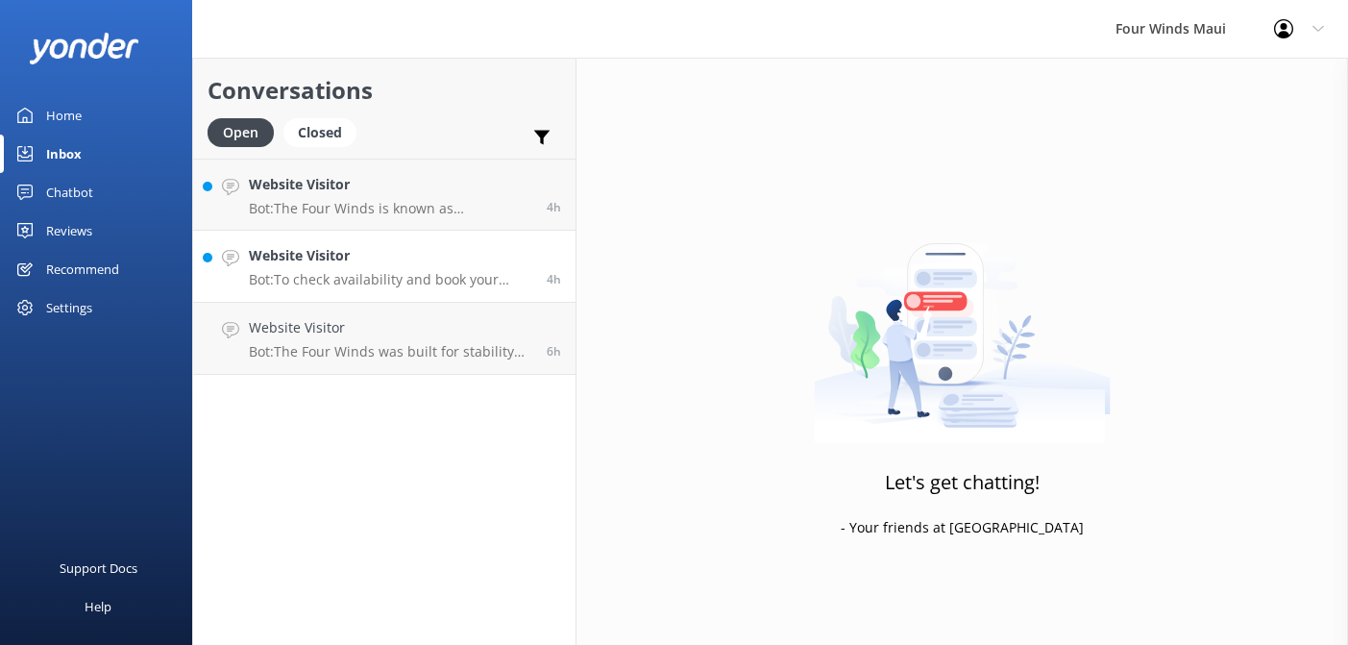
click at [362, 273] on p "Bot: To check availability and book your tour, please visit [URL][DOMAIN_NAME]." at bounding box center [390, 279] width 283 height 17
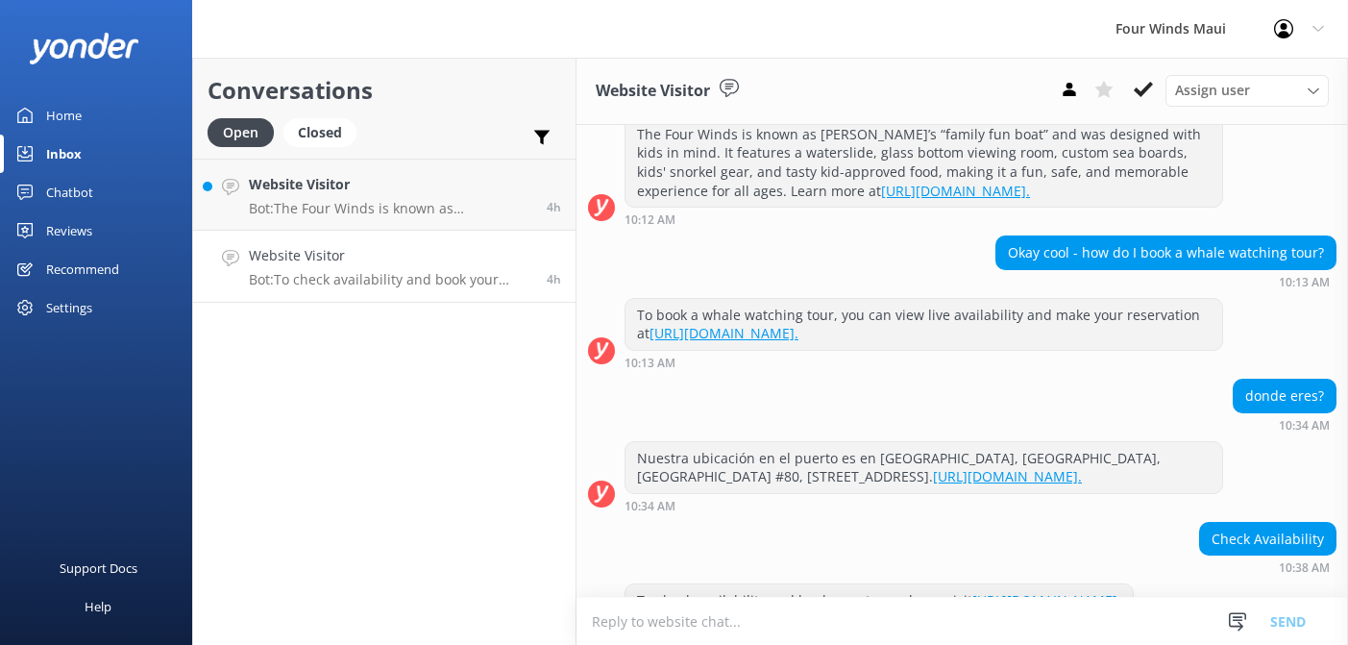
scroll to position [796, 0]
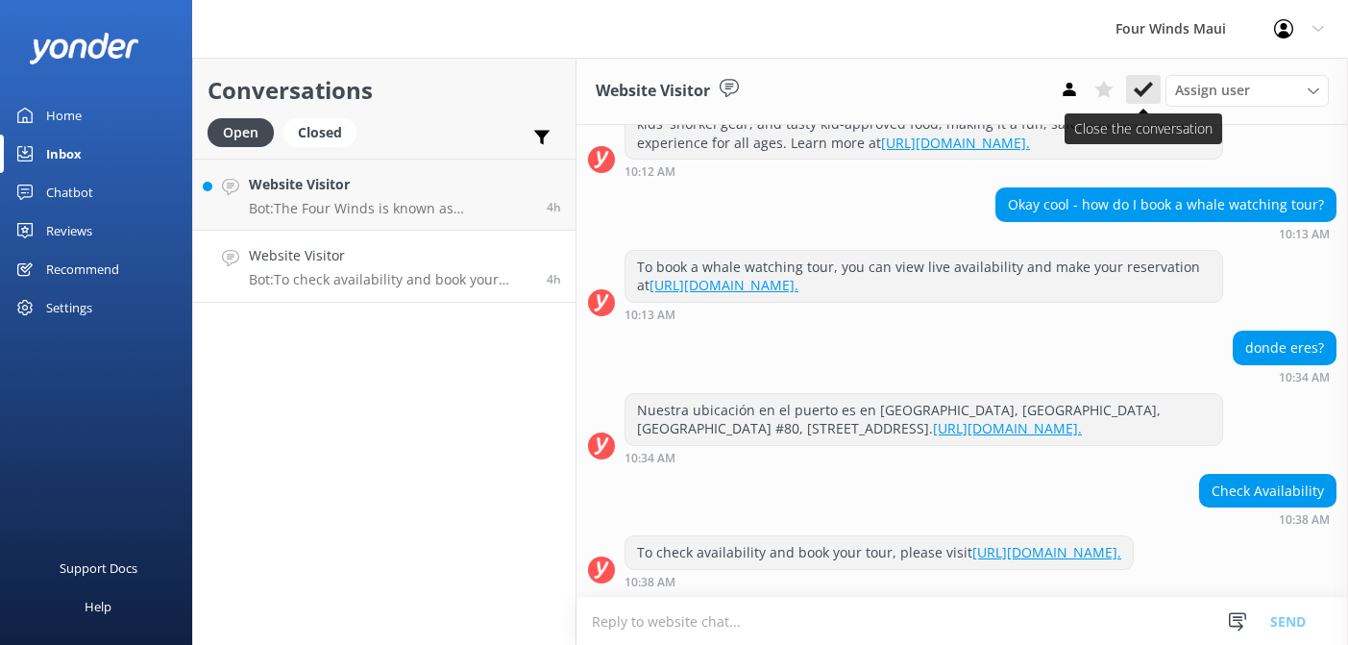
click at [1143, 95] on icon at bounding box center [1143, 89] width 19 height 19
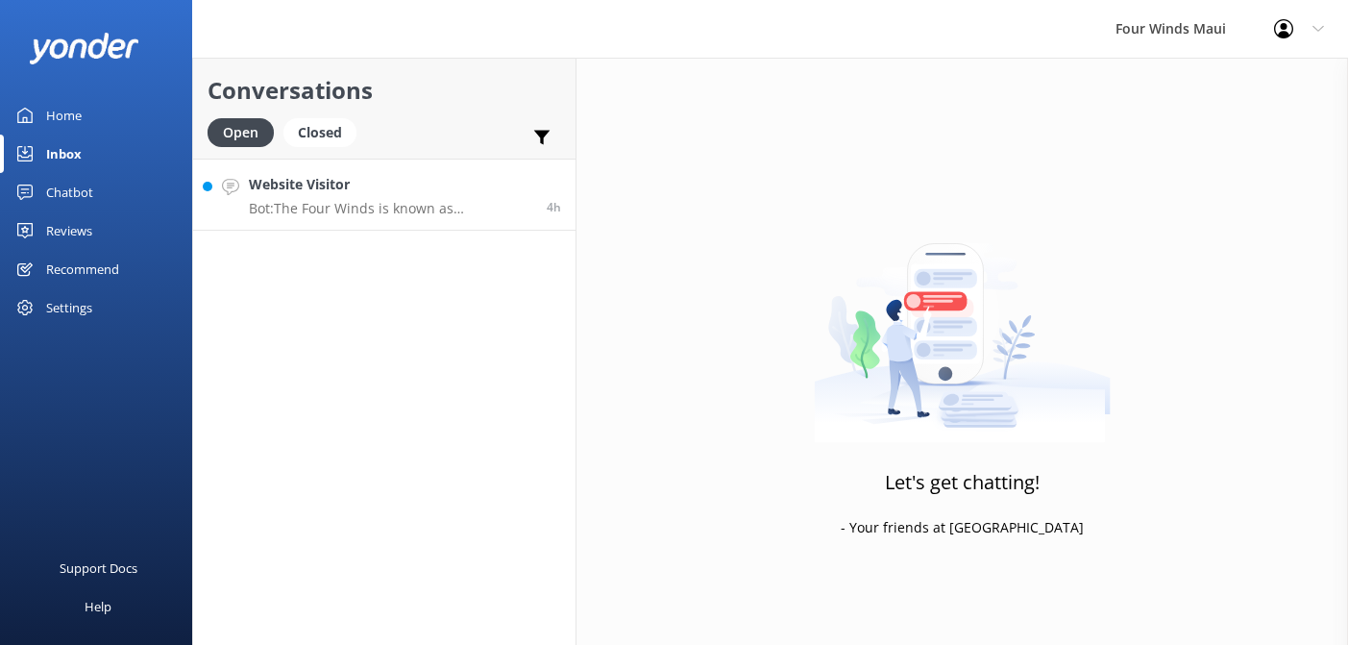
click at [275, 205] on p "Bot: The Four Winds is known as [PERSON_NAME]’s “family fun boat” and was desig…" at bounding box center [390, 208] width 283 height 17
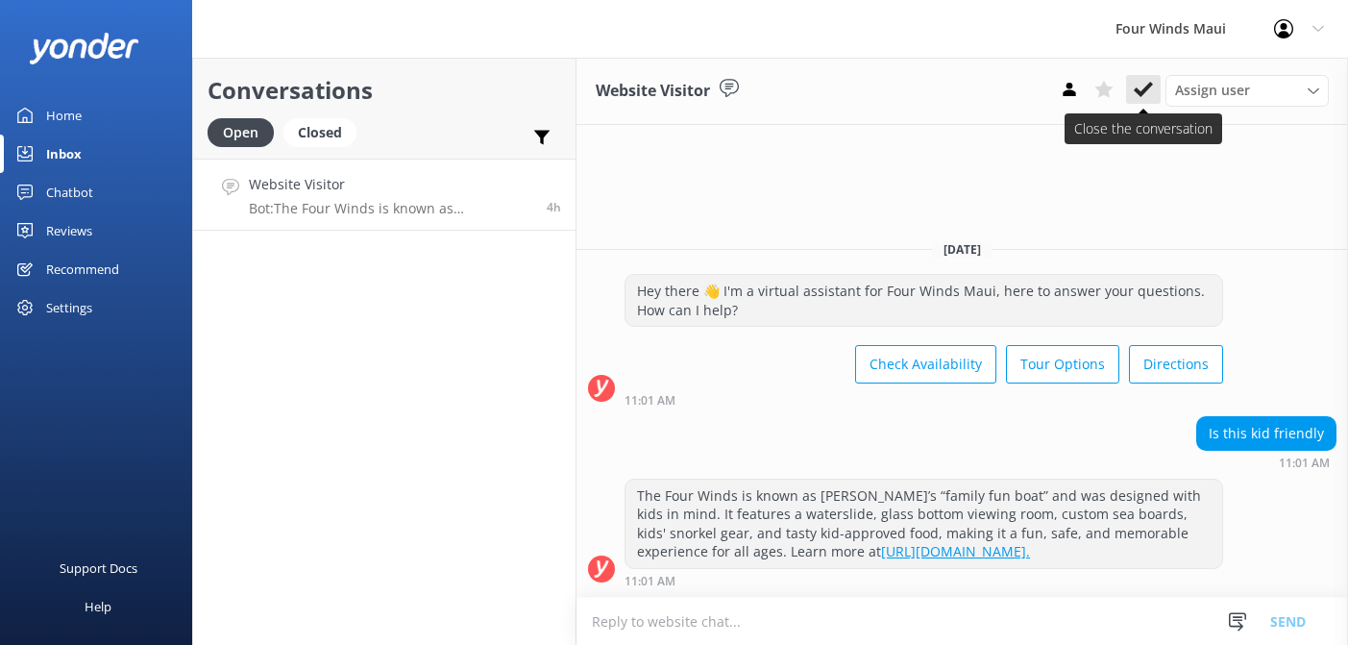
click at [1149, 89] on icon at bounding box center [1143, 89] width 19 height 19
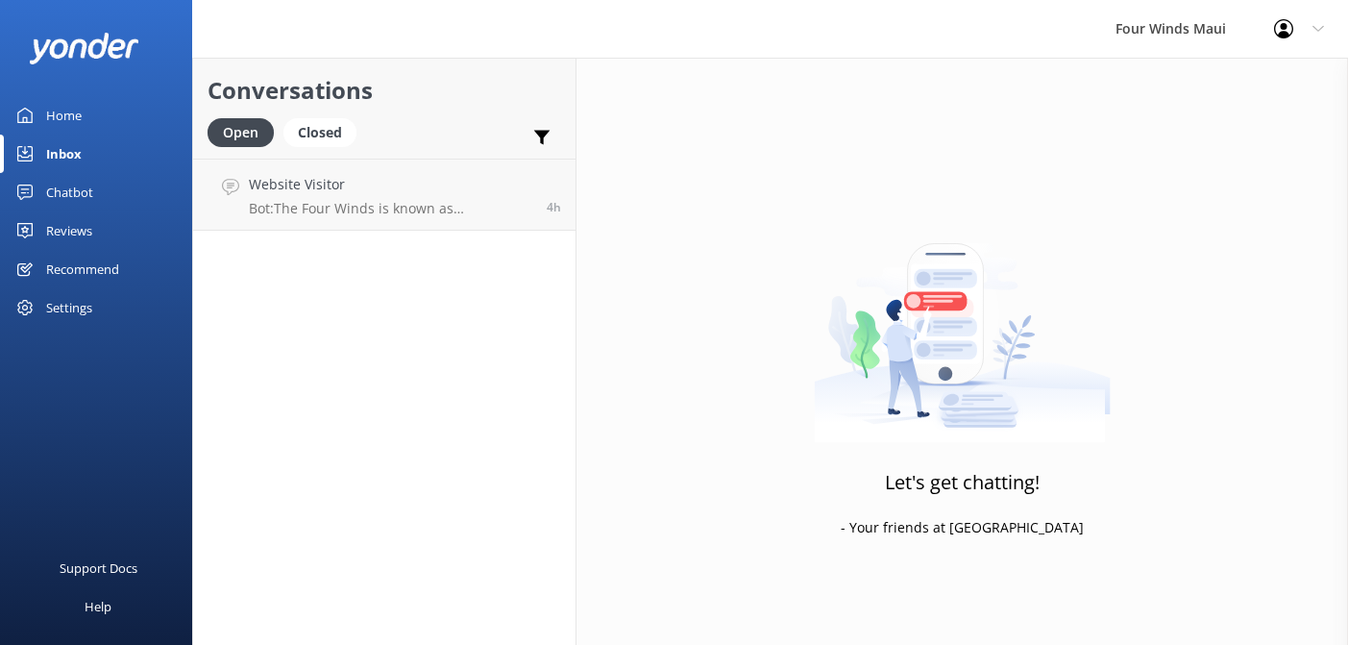
click at [61, 199] on div "Chatbot" at bounding box center [69, 192] width 47 height 38
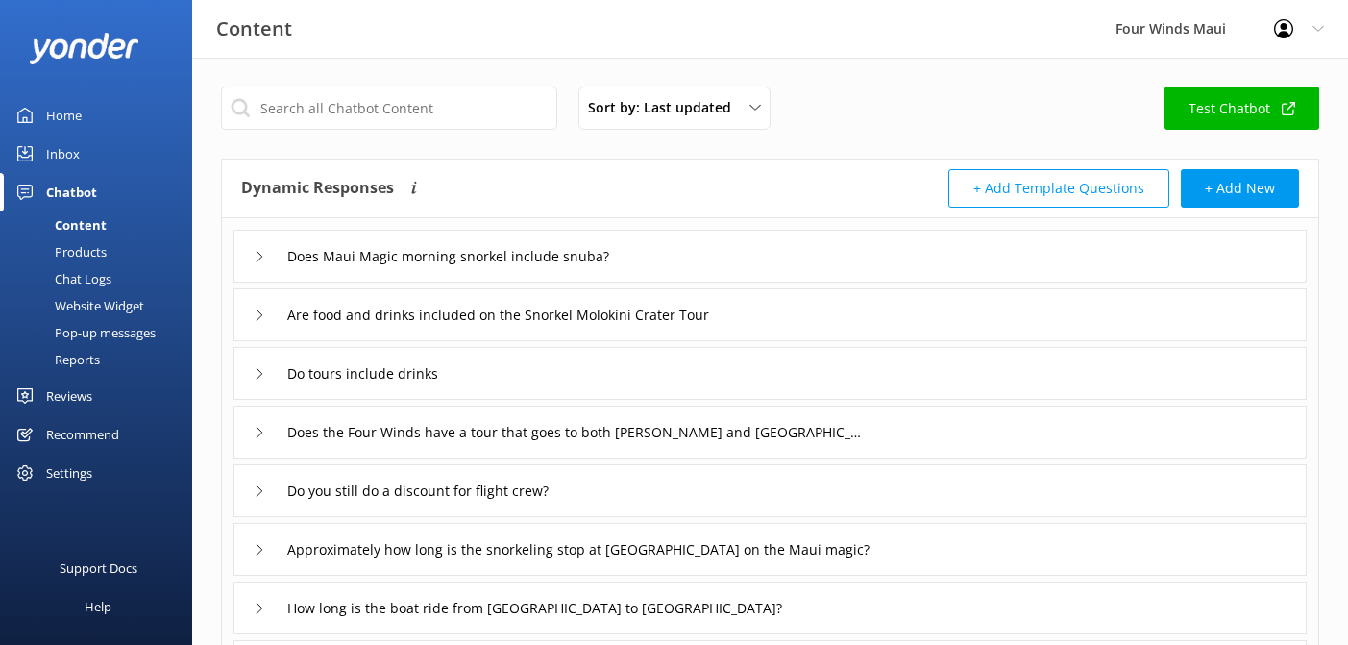
click at [100, 281] on div "Chat Logs" at bounding box center [62, 278] width 100 height 27
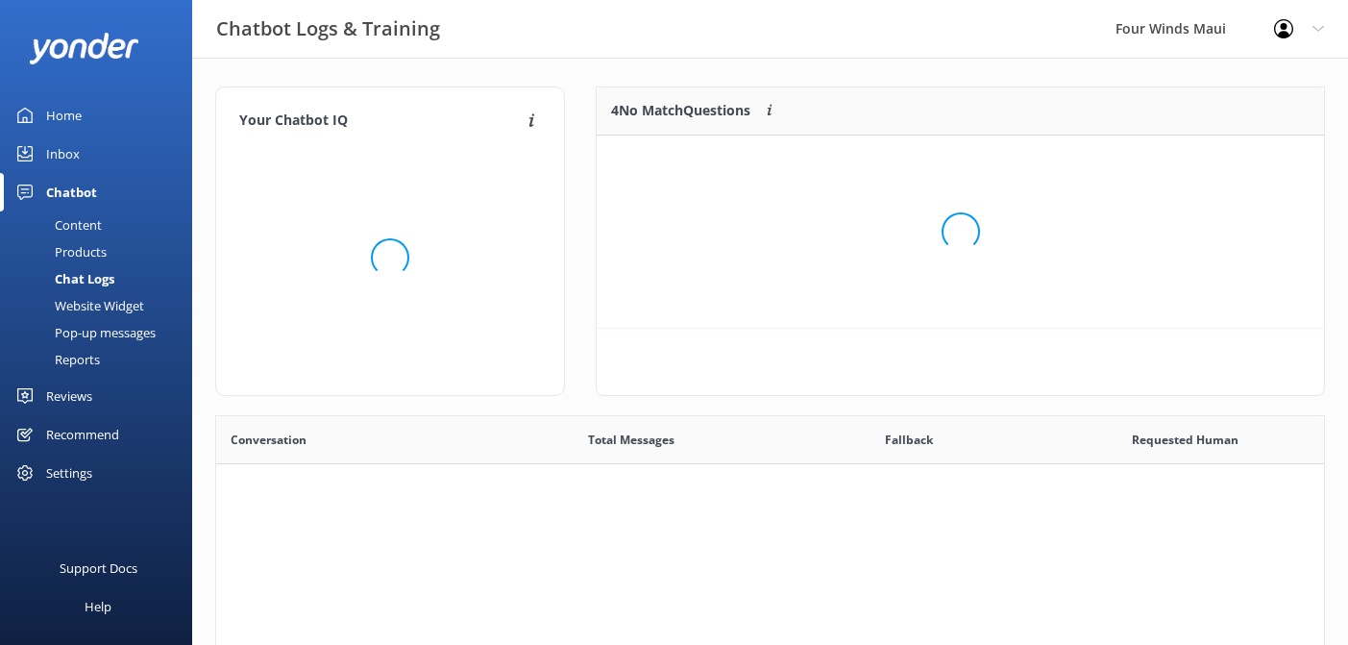
scroll to position [674, 1108]
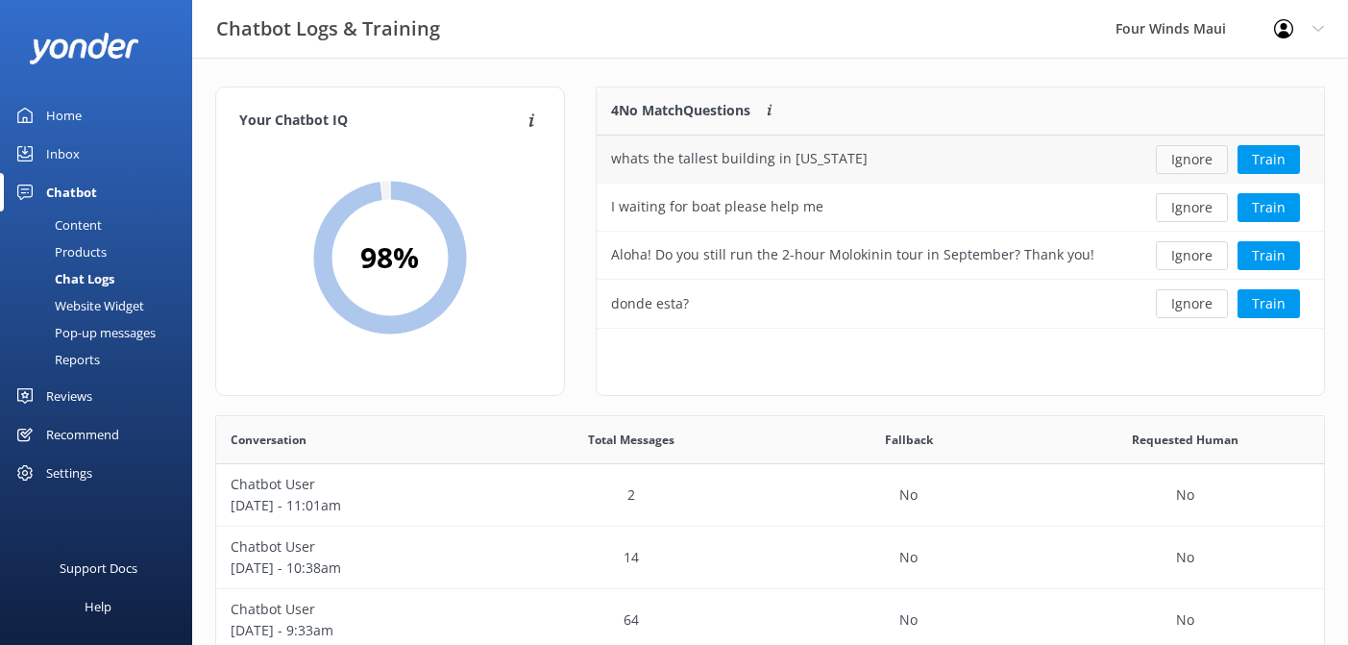
click at [1197, 157] on button "Ignore" at bounding box center [1192, 159] width 72 height 29
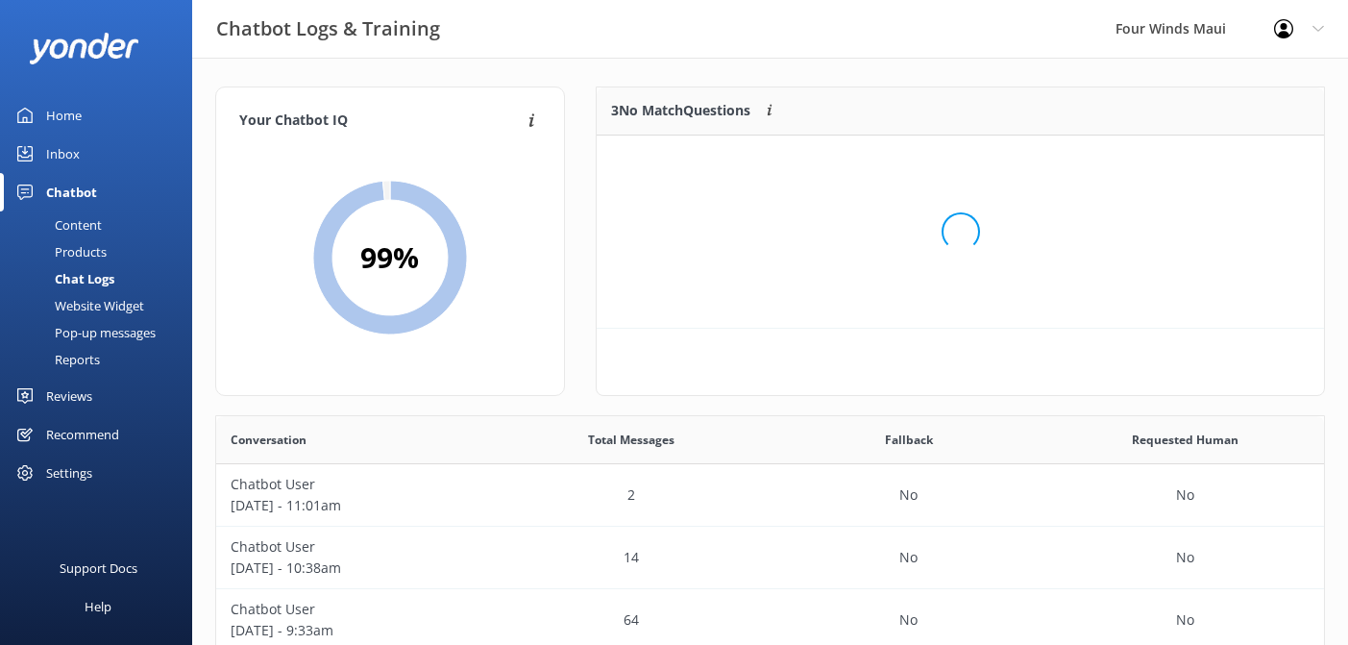
scroll to position [193, 727]
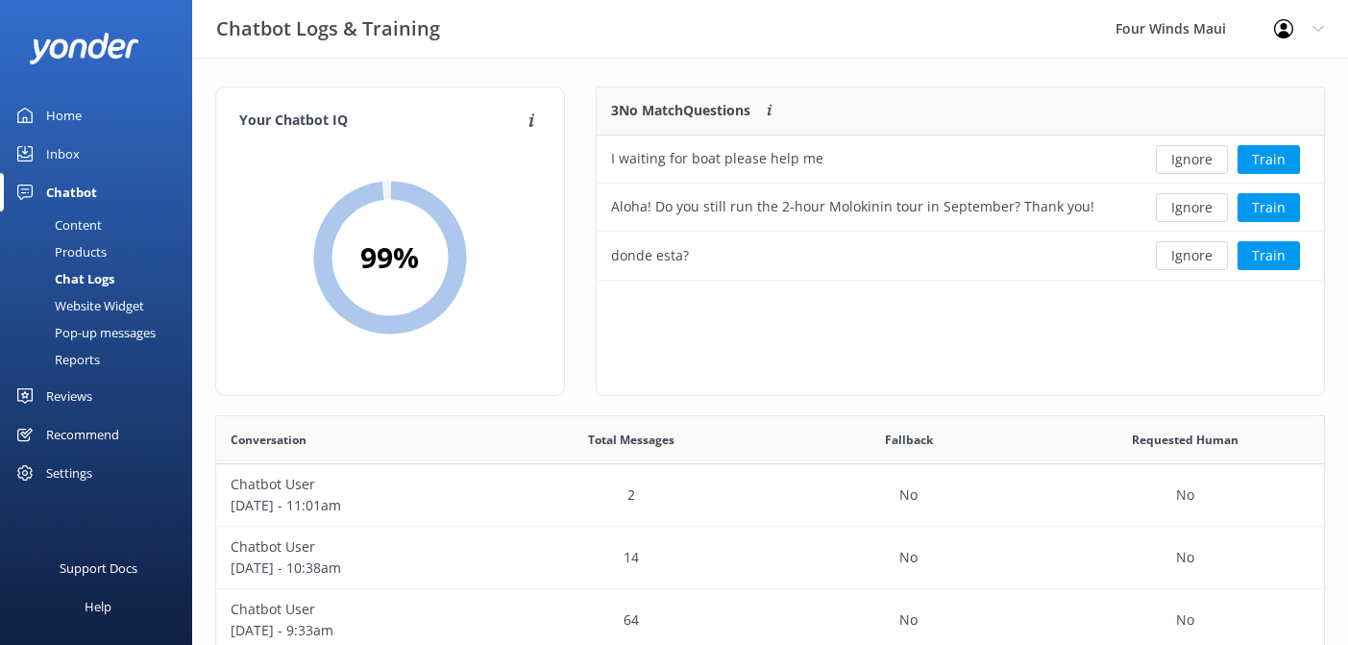
click at [1197, 157] on button "Ignore" at bounding box center [1192, 159] width 72 height 29
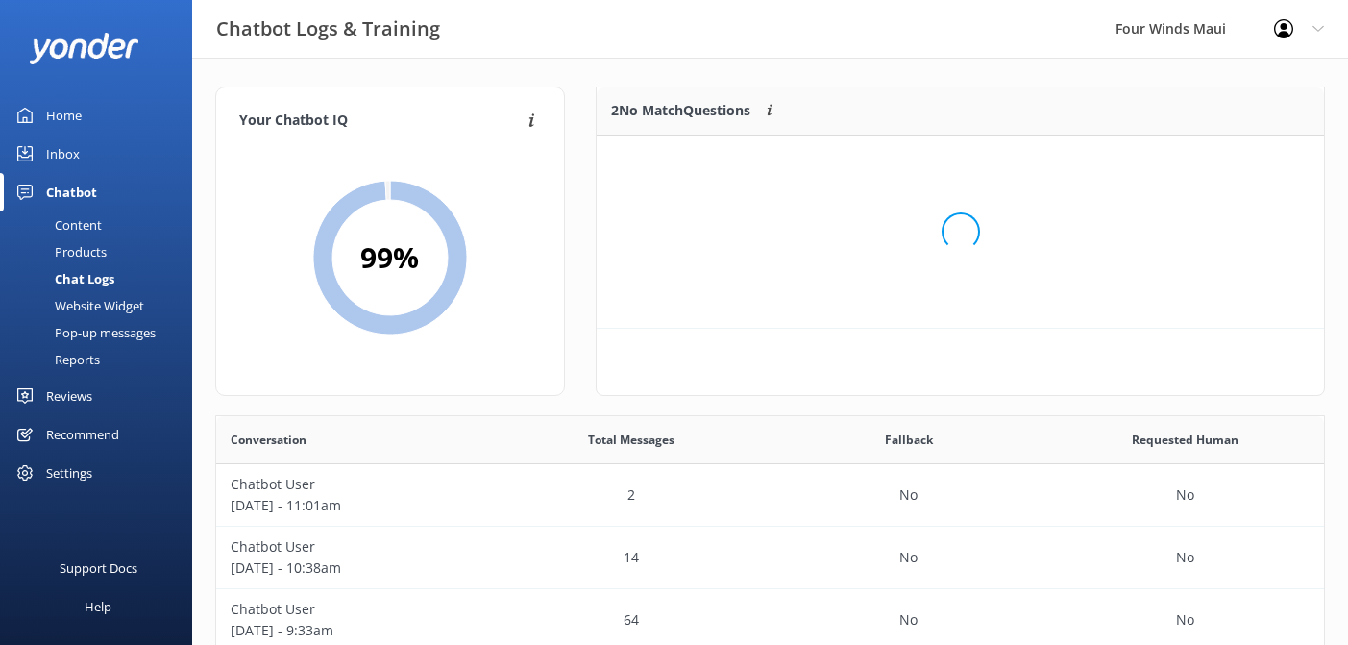
scroll to position [145, 727]
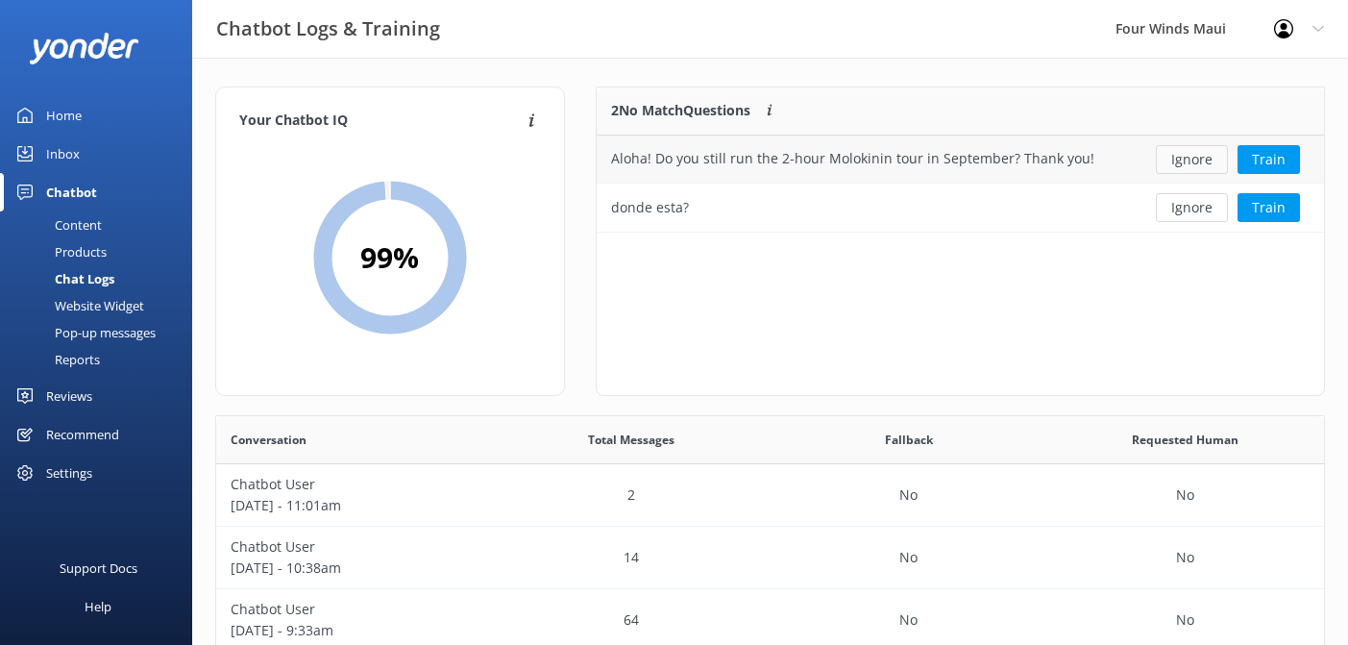
click at [1201, 161] on button "Ignore" at bounding box center [1192, 159] width 72 height 29
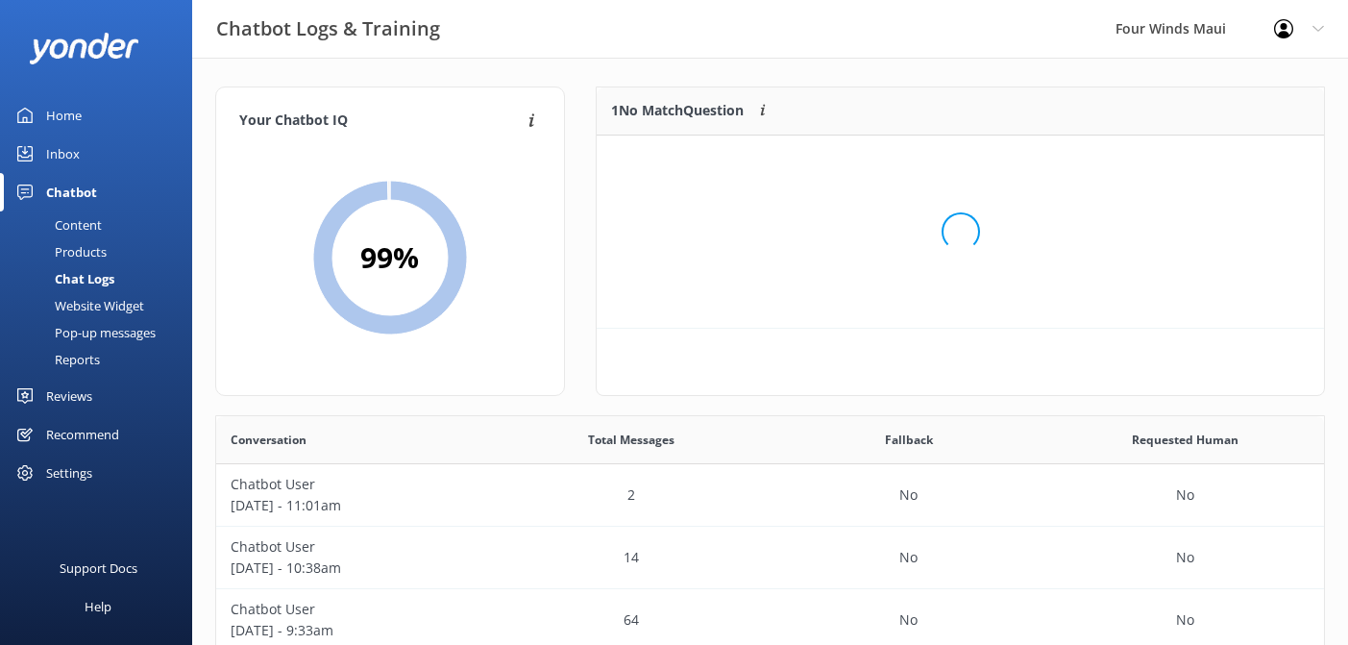
scroll to position [97, 727]
click at [1201, 161] on button "Ignore" at bounding box center [1192, 159] width 72 height 29
